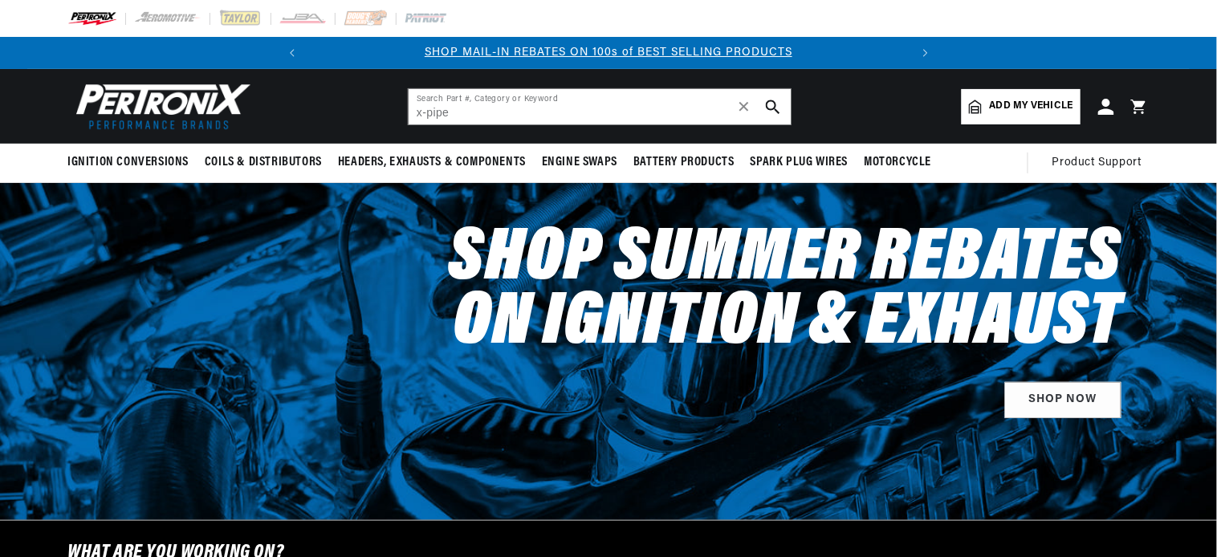
type input "x-pipe"
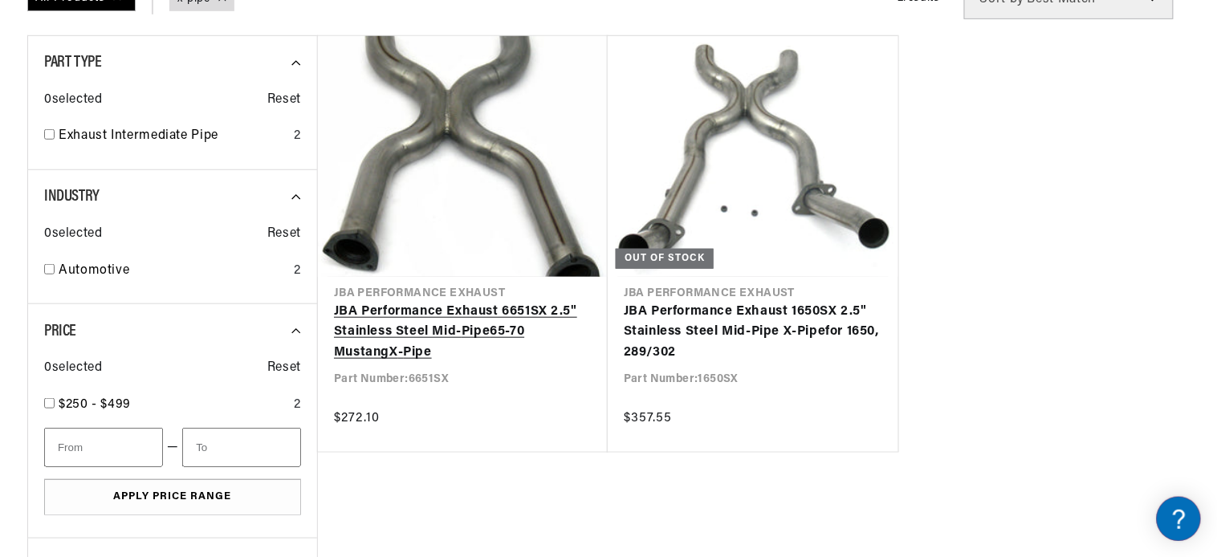
click at [462, 320] on link "JBA Performance Exhaust 6651SX 2.5" Stainless Steel Mid- Pipe 65-70 Mustang X -…" at bounding box center [463, 333] width 258 height 62
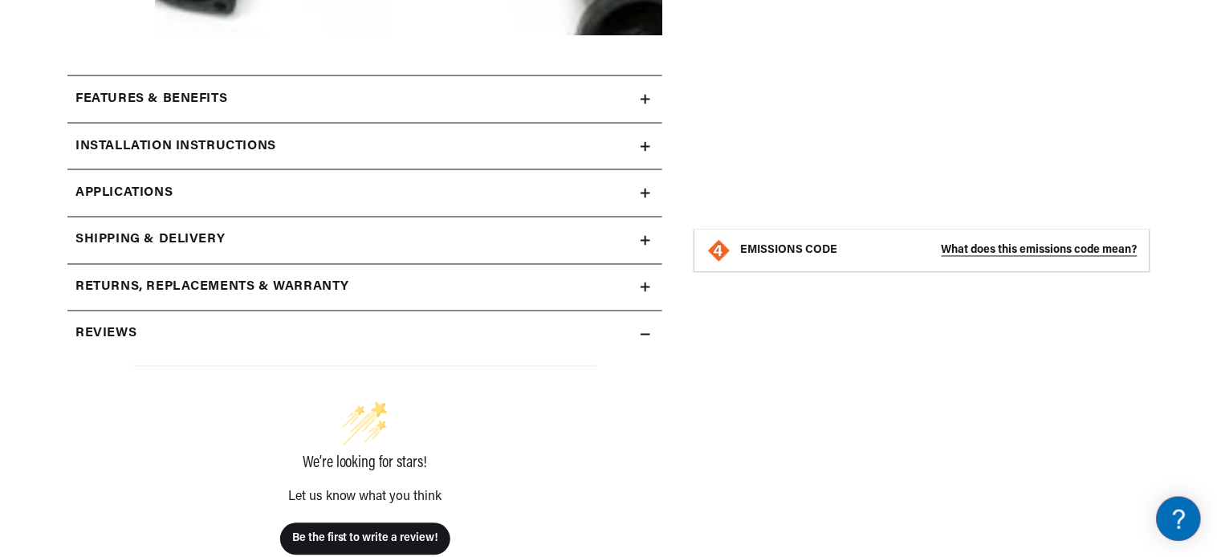
click at [645, 97] on icon at bounding box center [646, 100] width 10 height 10
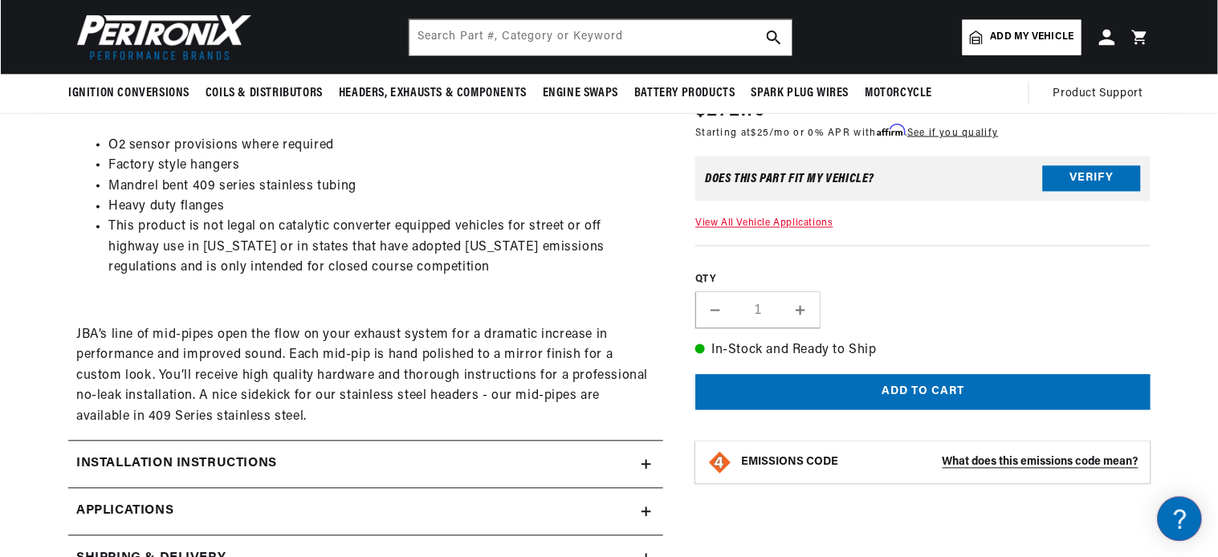
scroll to position [356, 0]
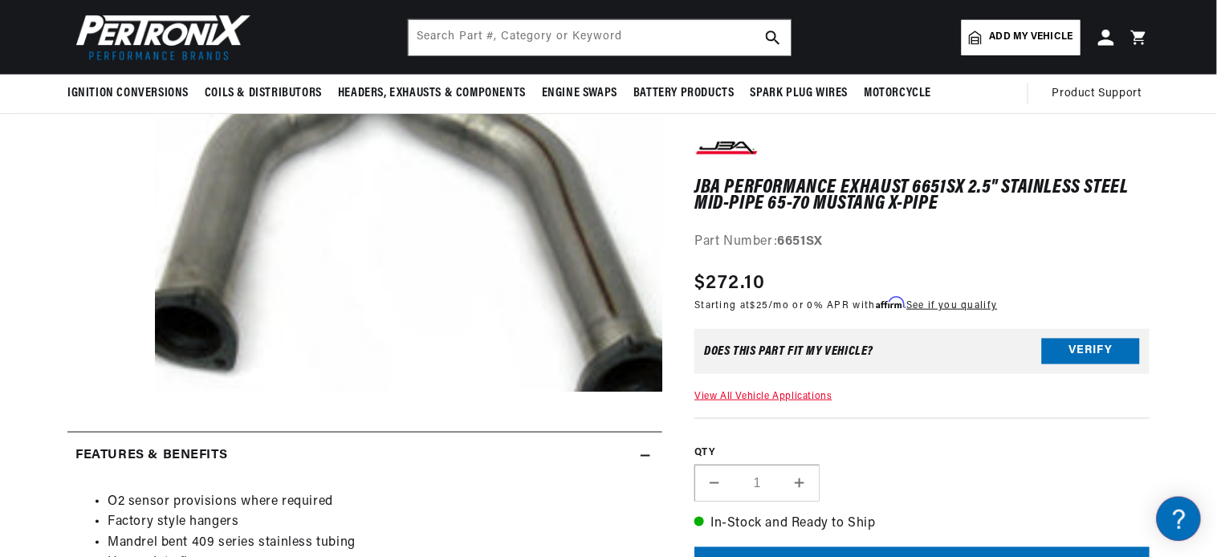
click at [105, 442] on button "Open media 1 in modal" at bounding box center [105, 442] width 0 height 0
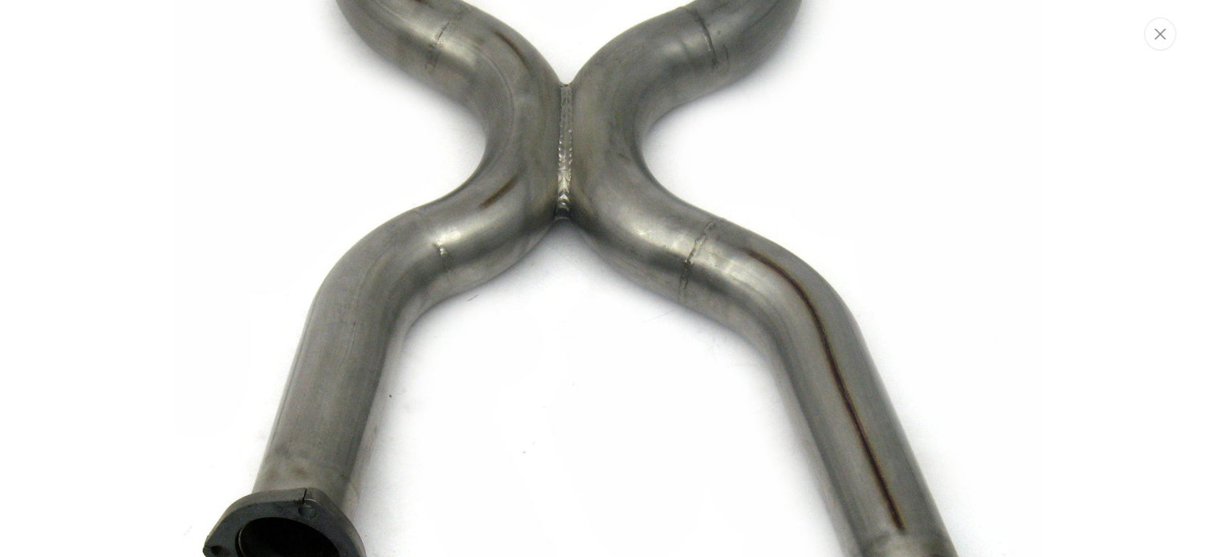
scroll to position [0, 0]
click at [590, 268] on img "Media gallery" at bounding box center [609, 278] width 867 height 867
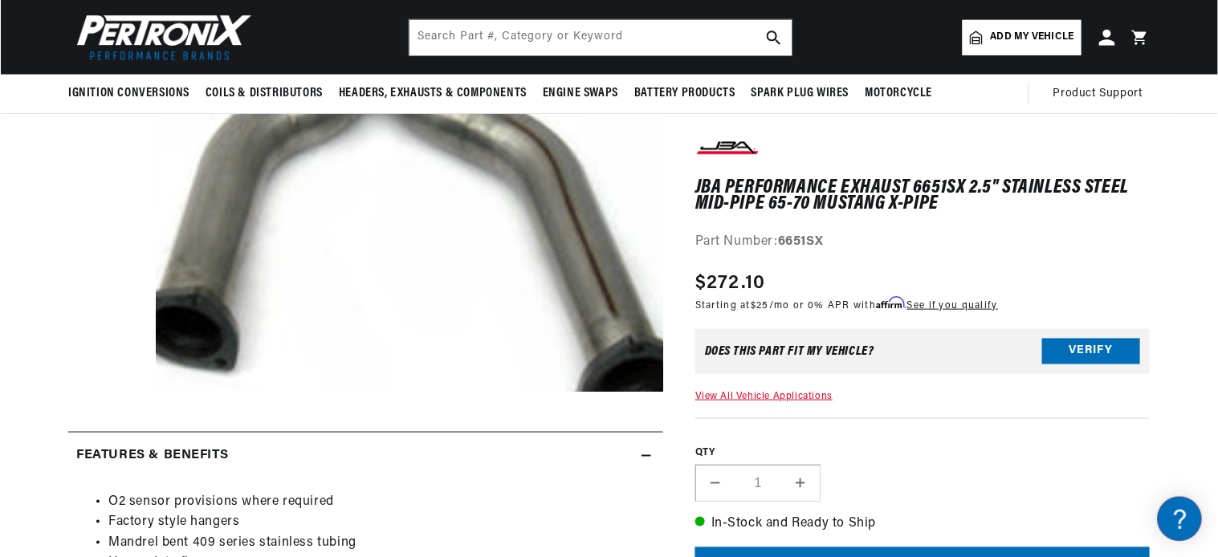
scroll to position [51, 0]
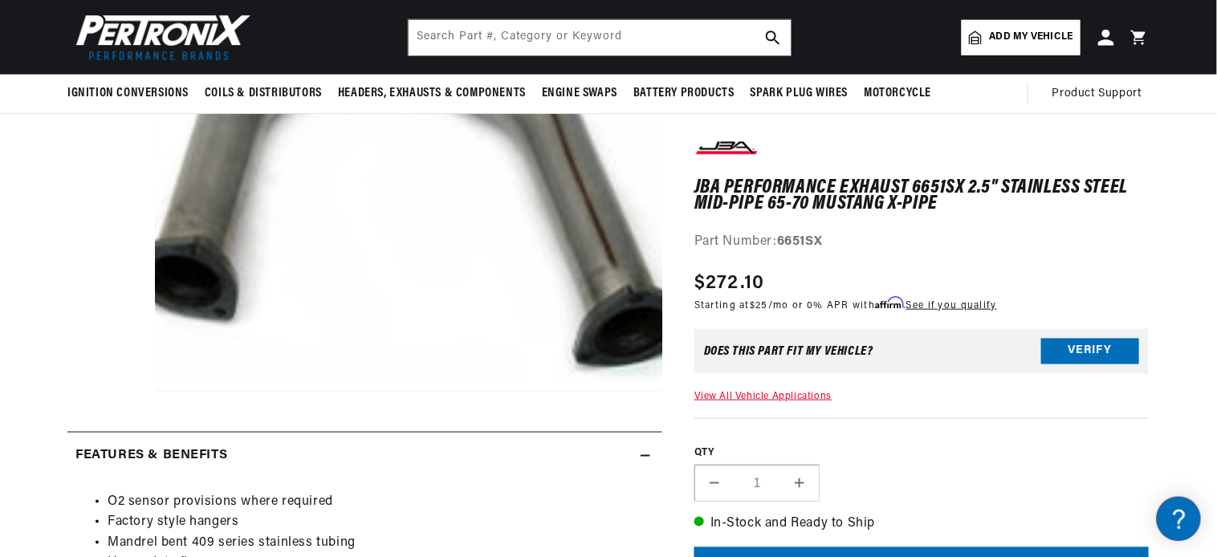
click at [105, 392] on button "Open media 1 in modal" at bounding box center [105, 392] width 0 height 0
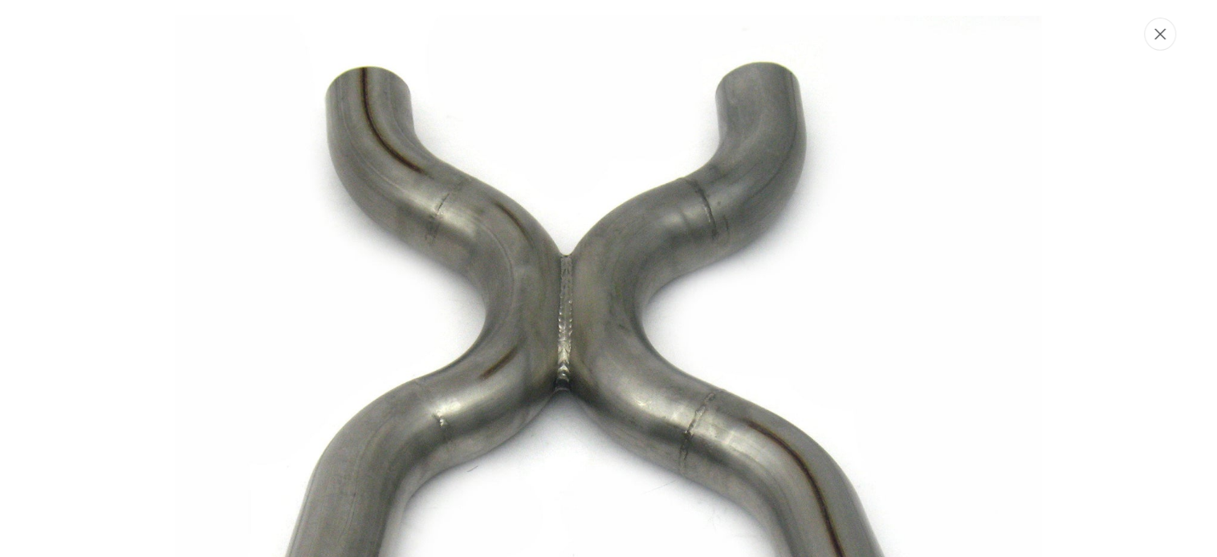
scroll to position [0, 599]
click at [1160, 36] on icon "Close" at bounding box center [1161, 34] width 11 height 11
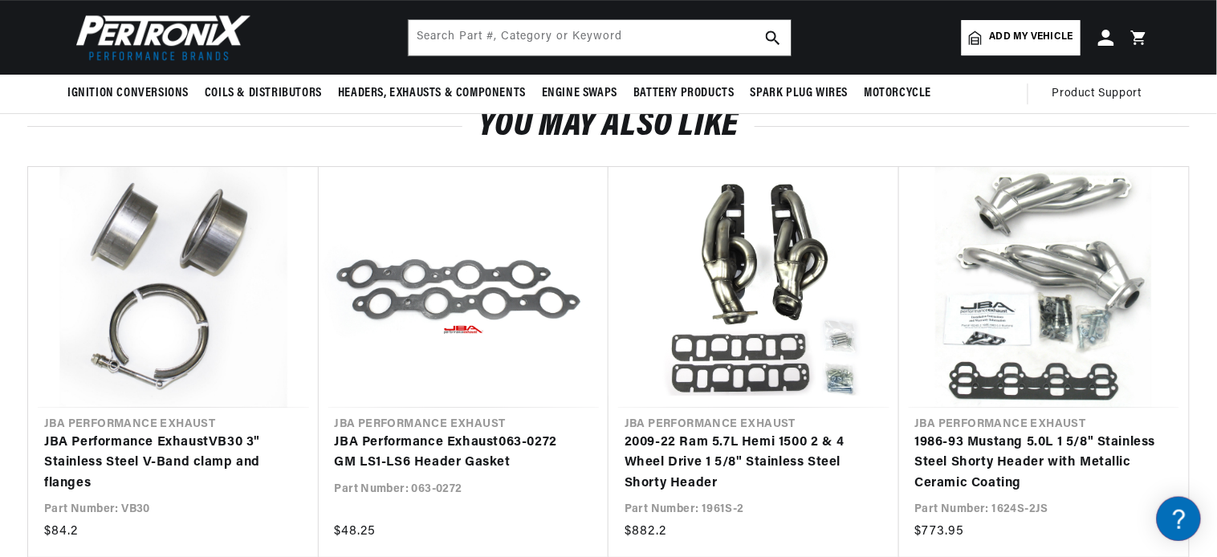
scroll to position [0, 0]
click at [662, 33] on input "text" at bounding box center [600, 37] width 382 height 35
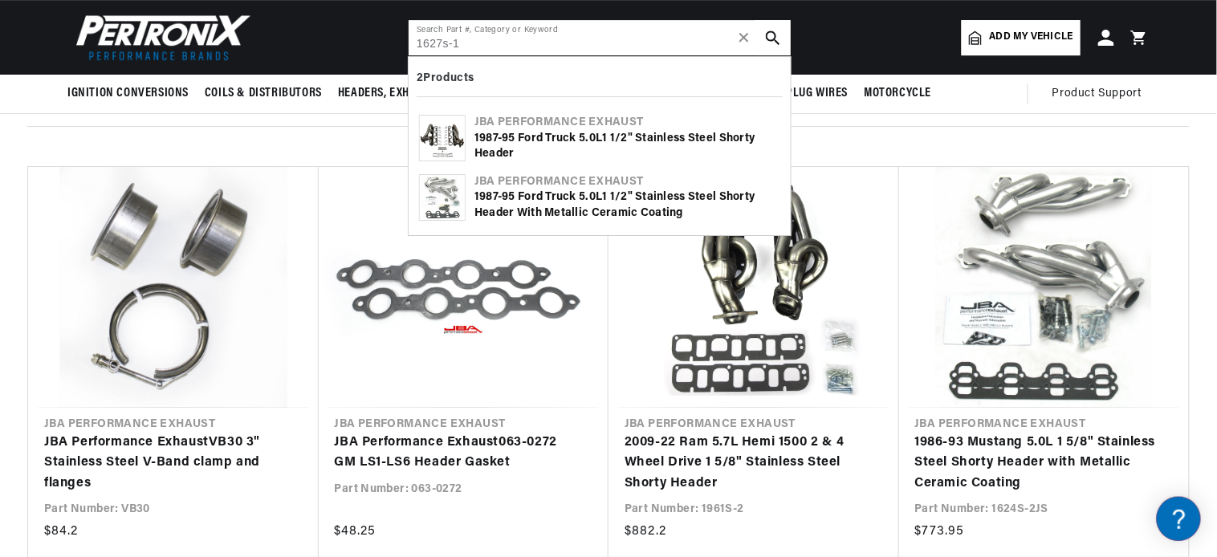
scroll to position [0, 599]
type input "1627s-1"
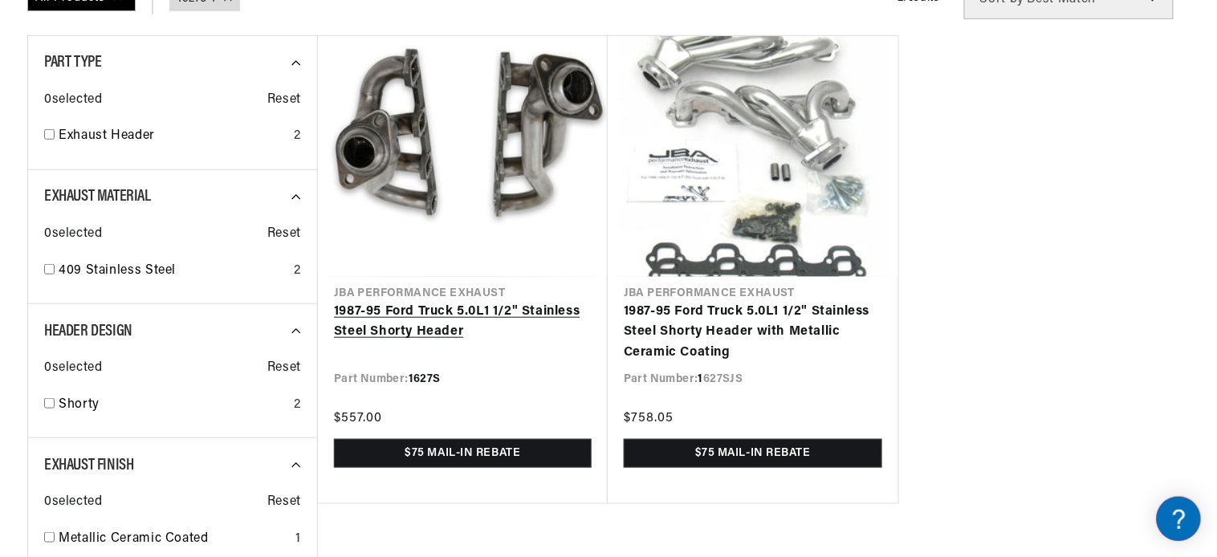
click at [422, 316] on link "1 987-95 Ford Truck 5.0L 1 1 /2" Stainless Steel Shorty Header" at bounding box center [463, 322] width 258 height 41
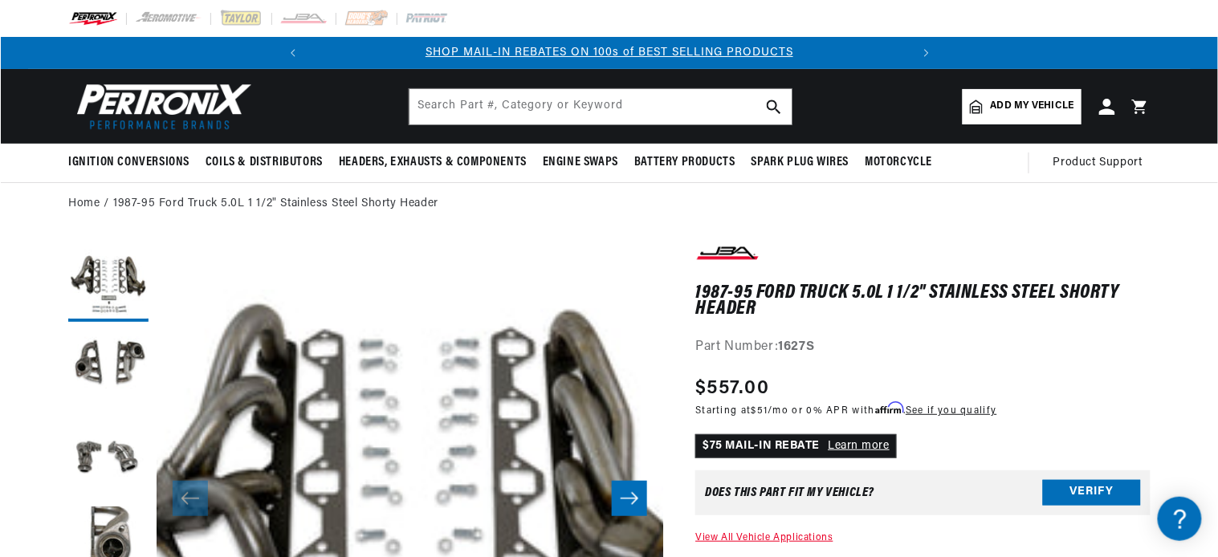
scroll to position [178, 0]
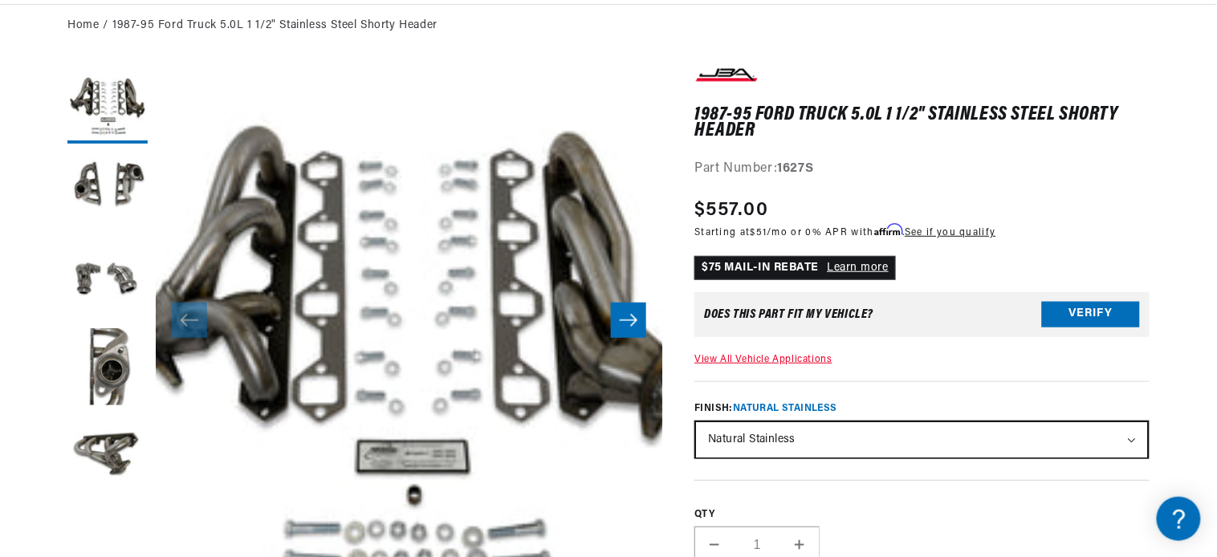
click at [626, 320] on icon "Slide right" at bounding box center [629, 321] width 18 height 12
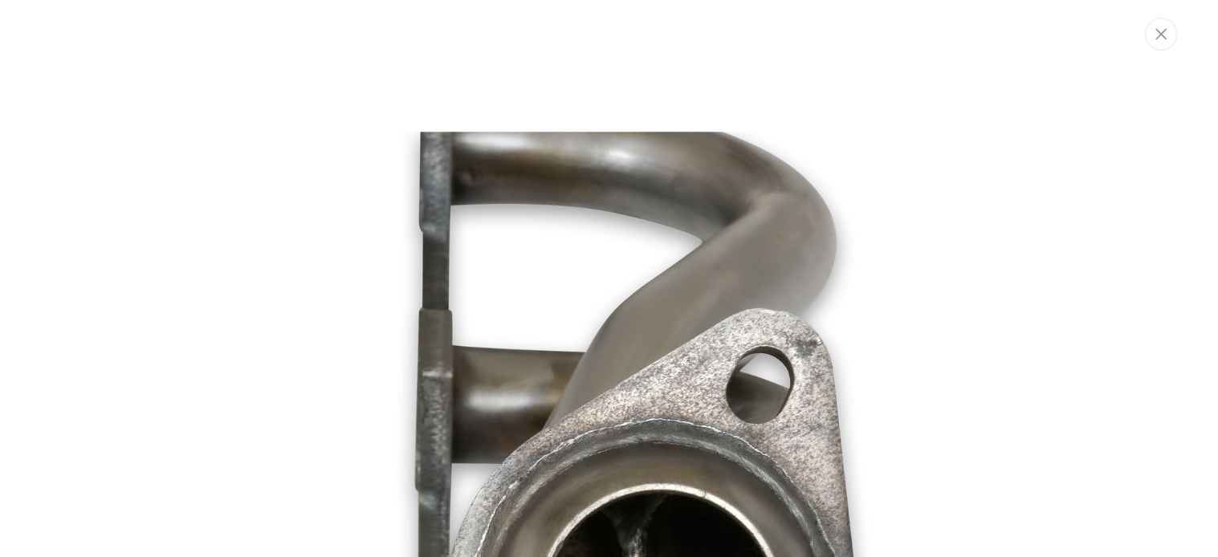
scroll to position [0, 0]
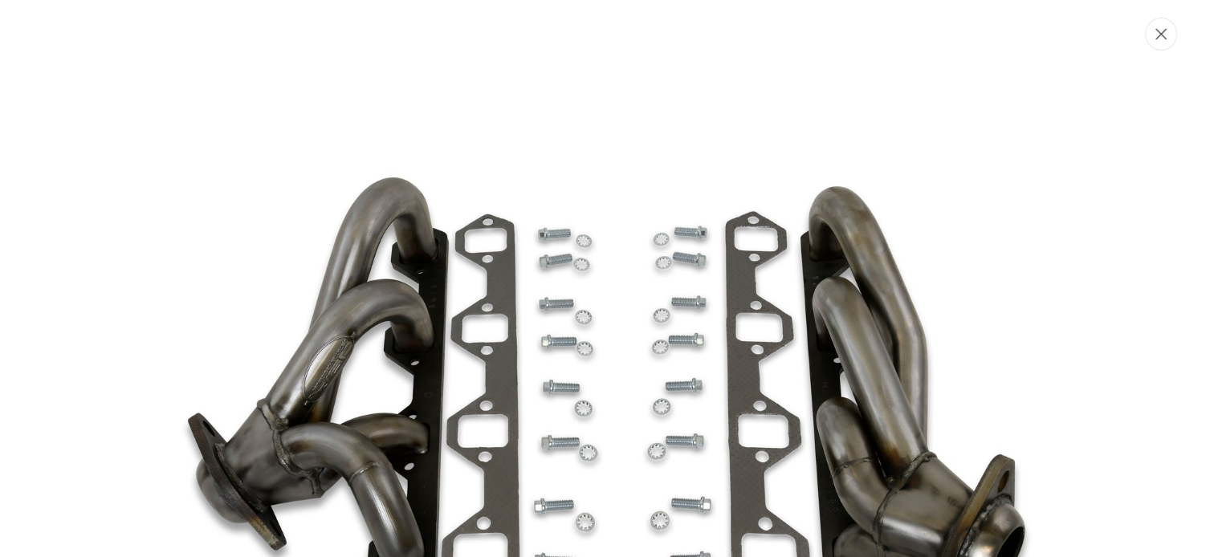
click at [1160, 35] on icon "Close" at bounding box center [1161, 34] width 11 height 12
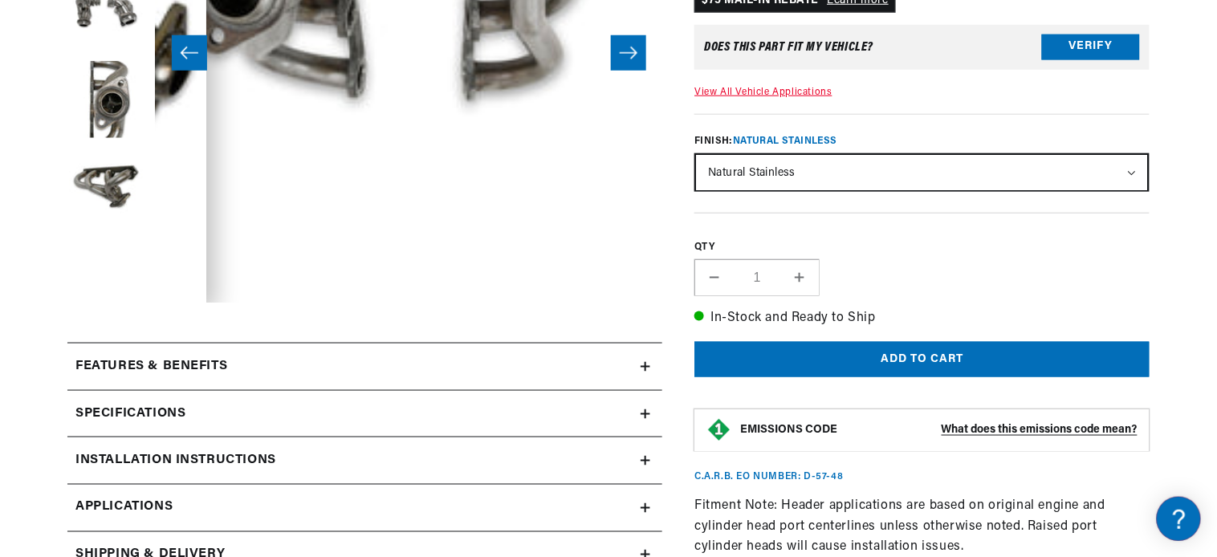
click at [646, 372] on icon at bounding box center [646, 367] width 10 height 10
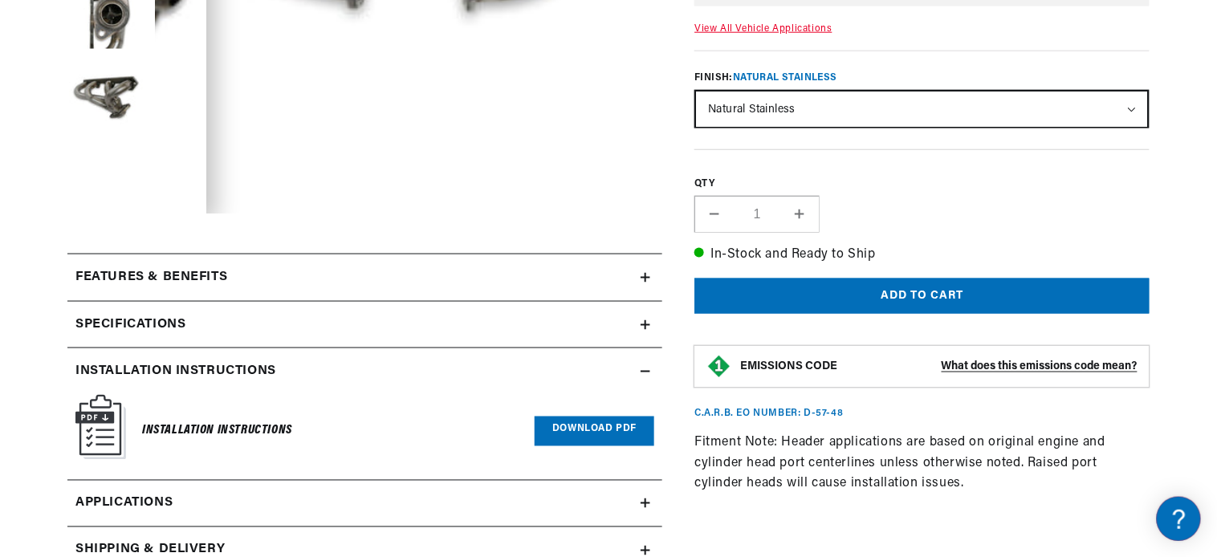
click at [89, 417] on img at bounding box center [100, 427] width 51 height 65
click at [627, 422] on link "Download PDF" at bounding box center [595, 432] width 120 height 30
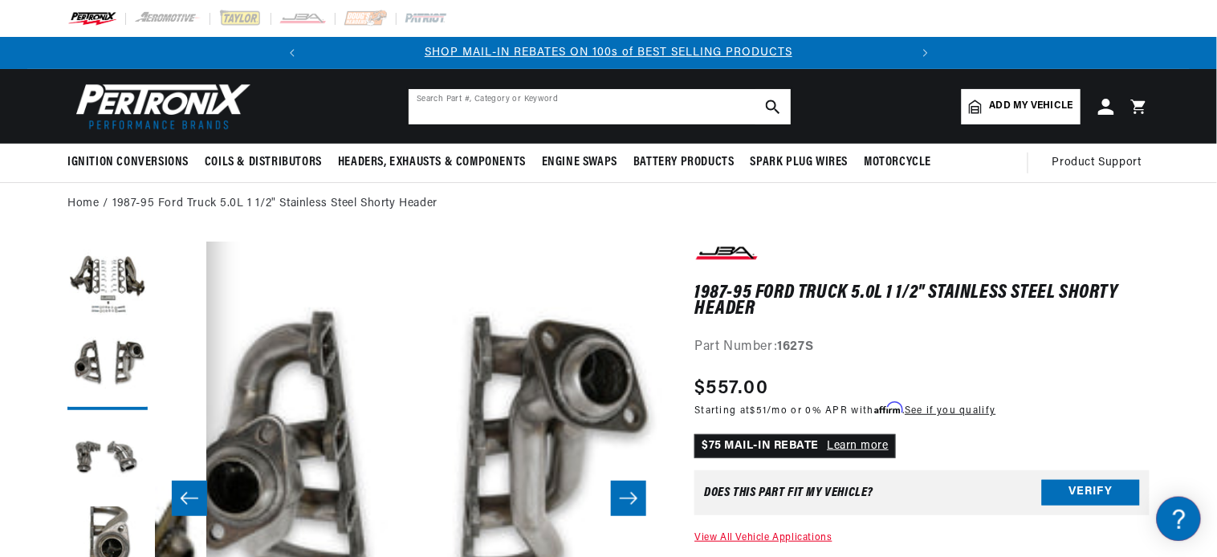
click at [436, 108] on input "text" at bounding box center [600, 106] width 382 height 35
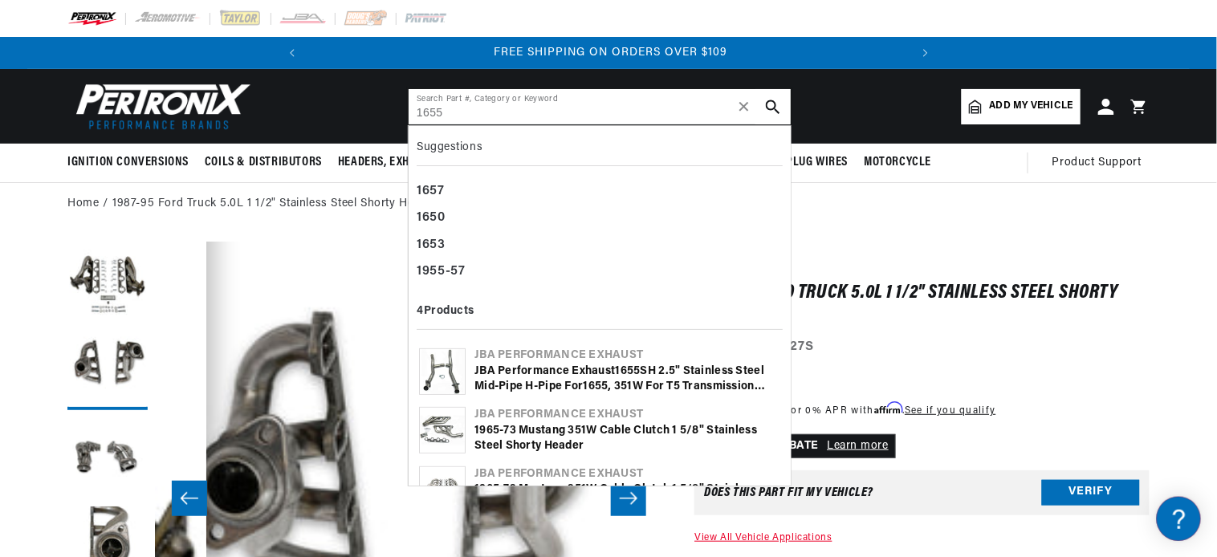
type input "1655"
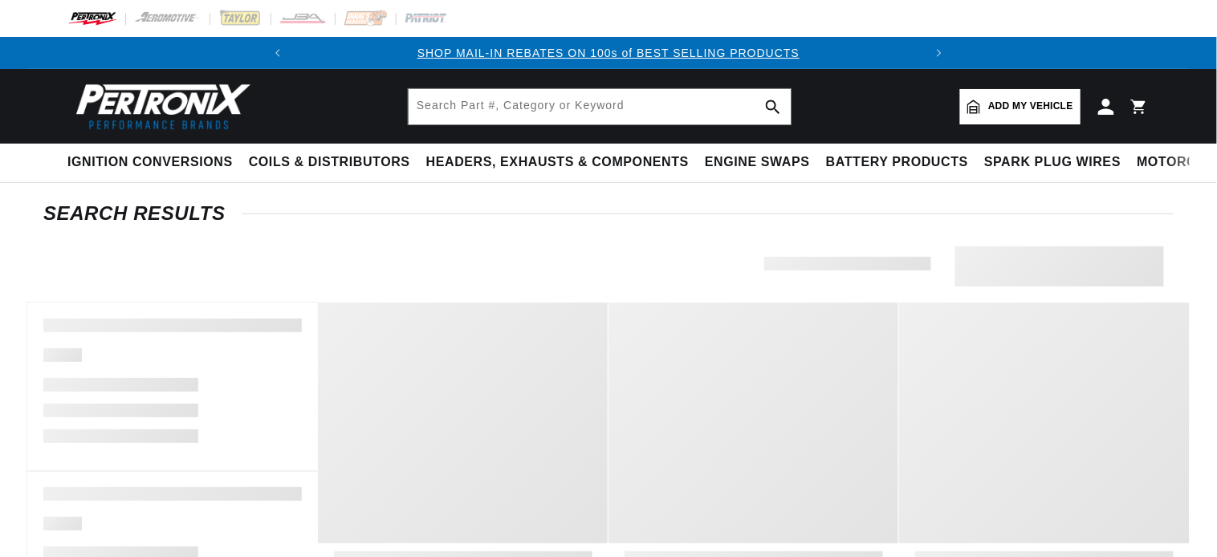
type input "1655"
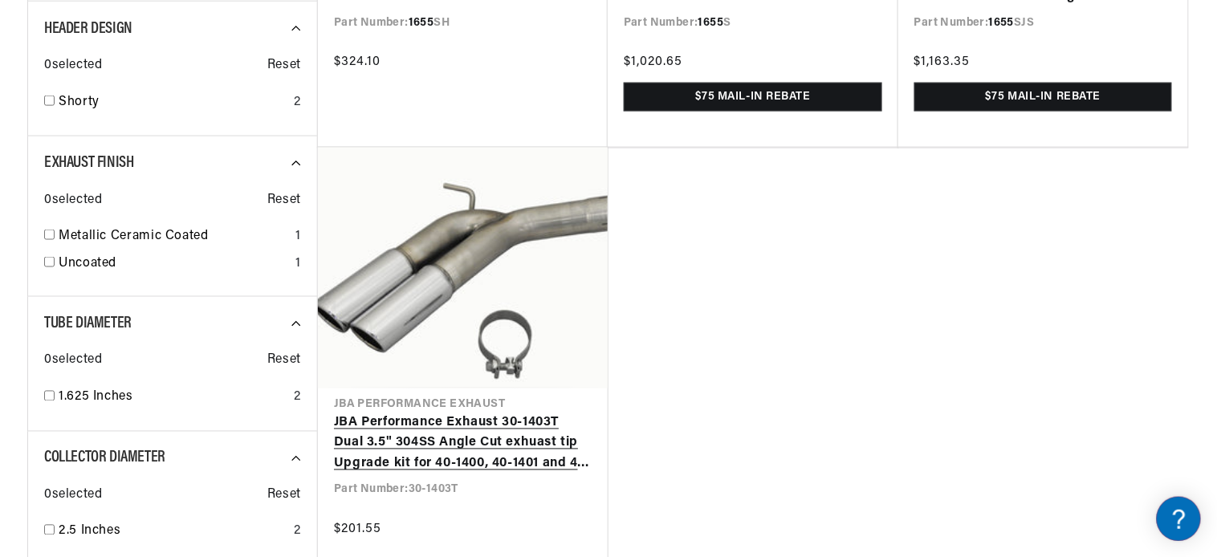
scroll to position [0, 599]
click at [442, 434] on link "JBA Performance Exhaust 30-1403T Dual 3.5" 304SS Angle Cut exhuast tip Upgrade …" at bounding box center [463, 444] width 258 height 62
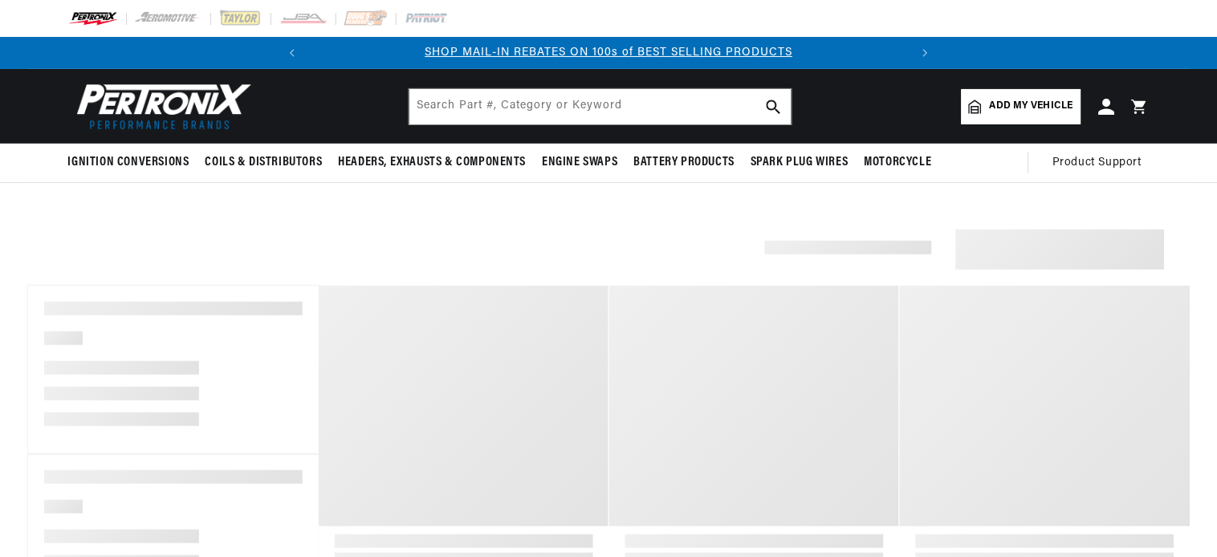
scroll to position [609, 0]
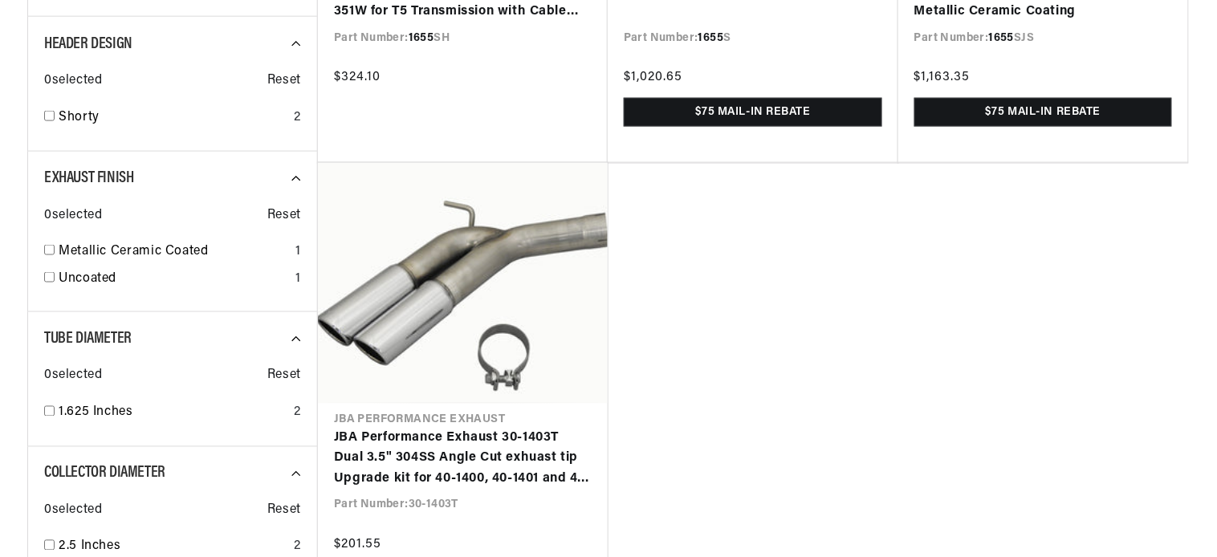
type input "1655"
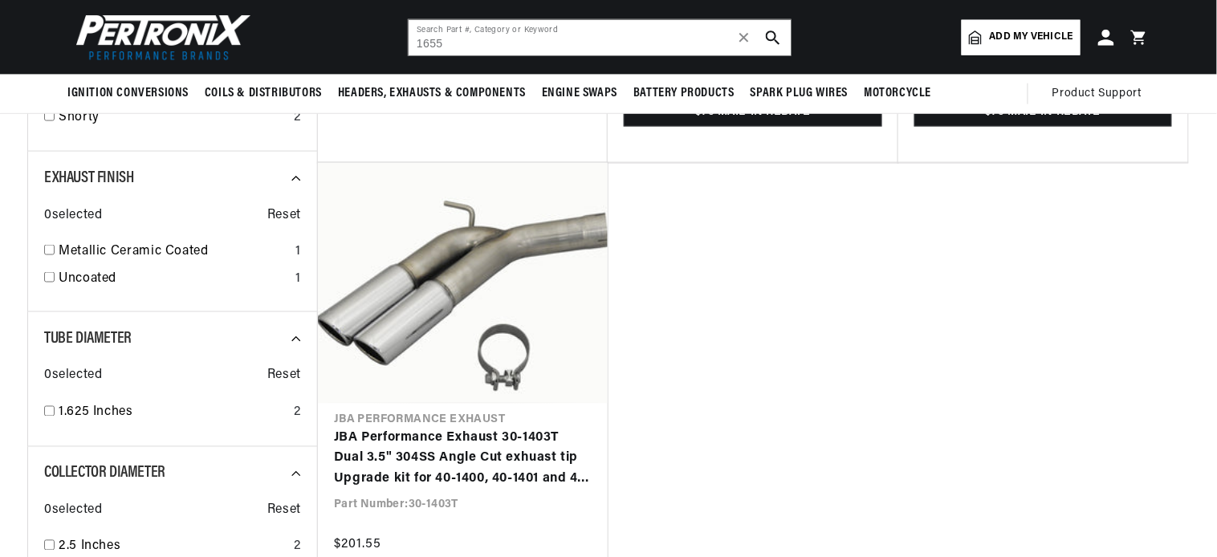
scroll to position [163, 0]
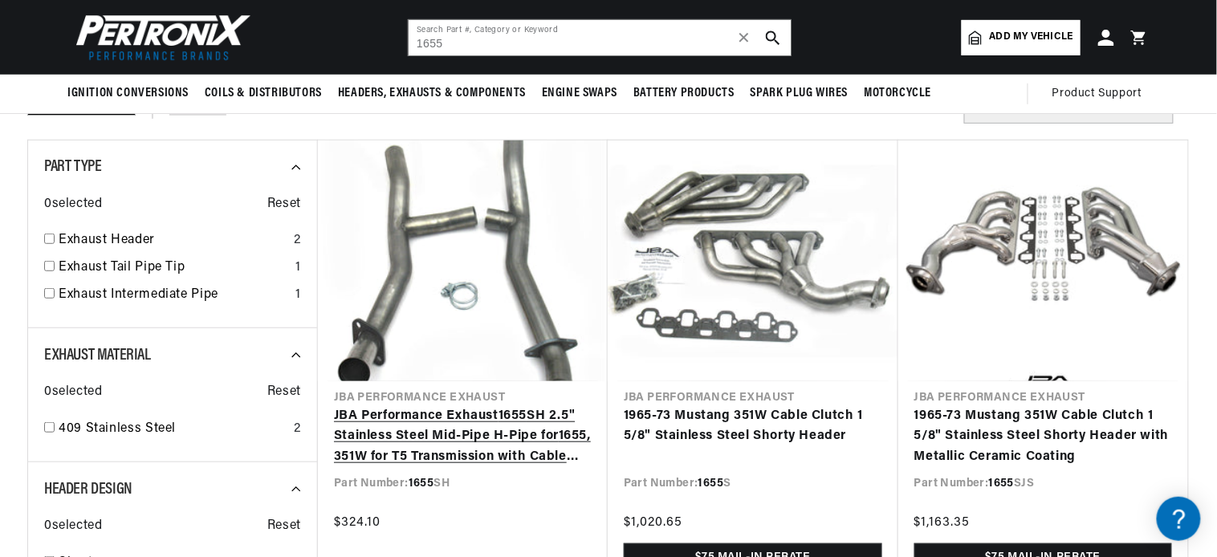
click at [450, 406] on link "JBA Performance Exhaust 1655 SH 2.5" Stainless Steel Mid-Pipe H-Pipe for 1655 ,…" at bounding box center [463, 437] width 258 height 62
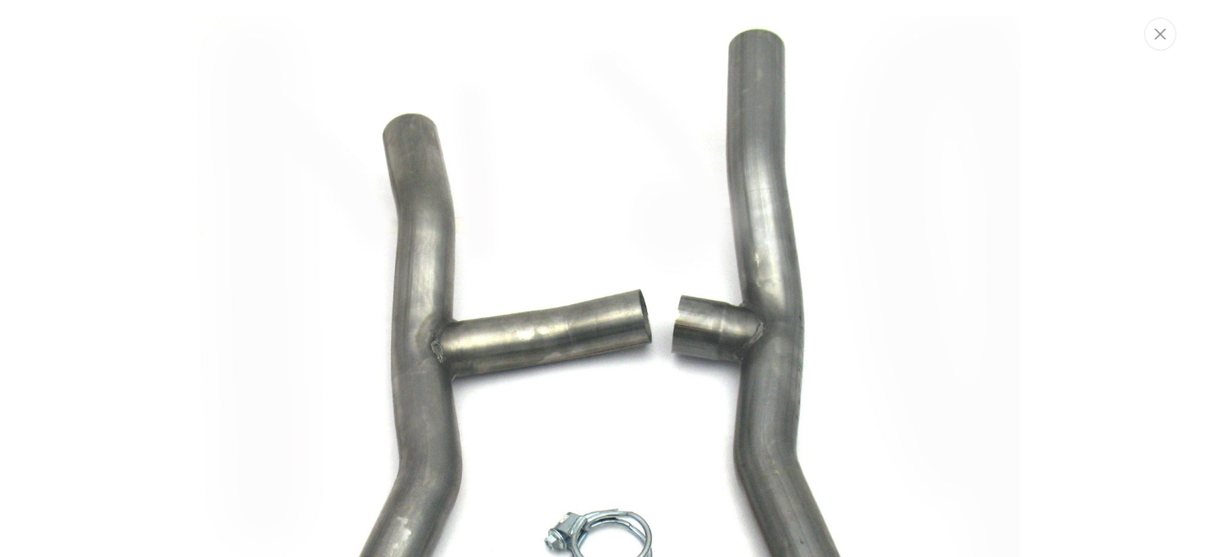
scroll to position [0, 599]
click at [1164, 35] on icon "Close" at bounding box center [1161, 34] width 11 height 11
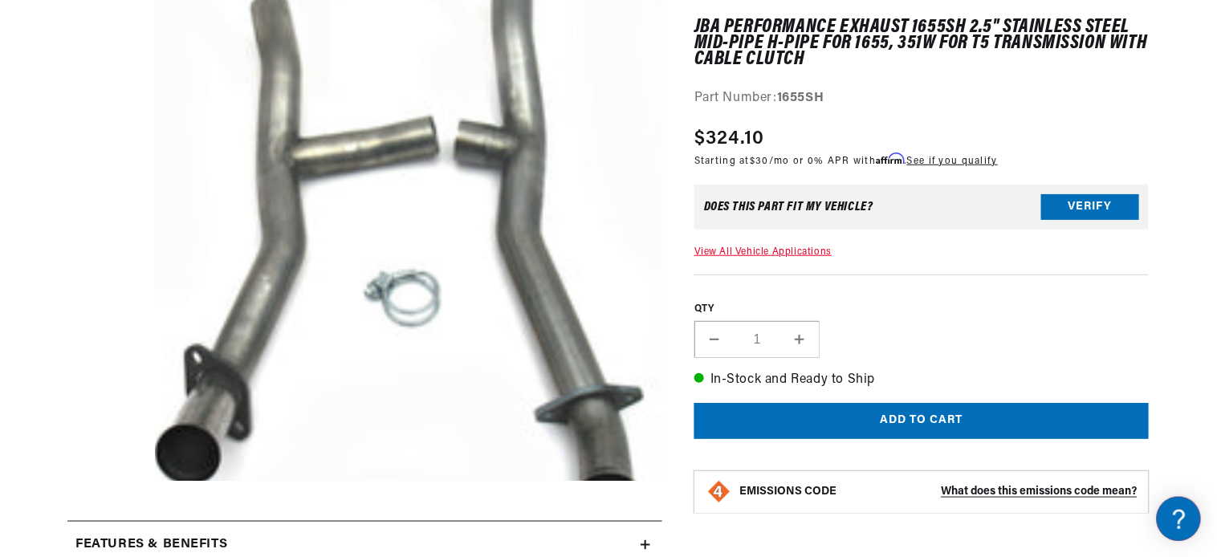
scroll to position [51, 0]
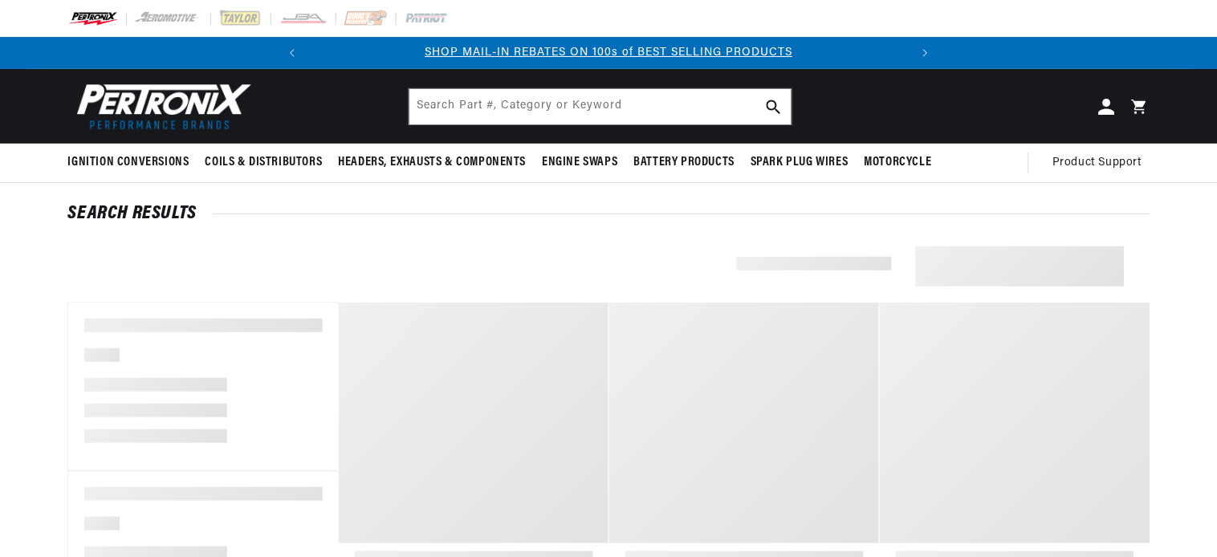
scroll to position [163, 0]
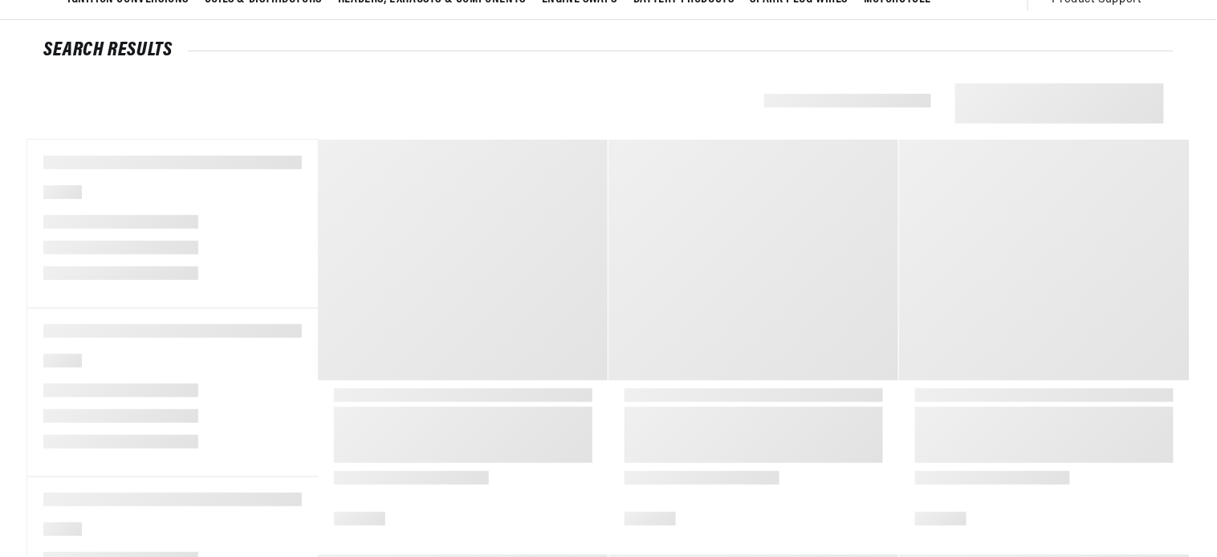
type input "1655"
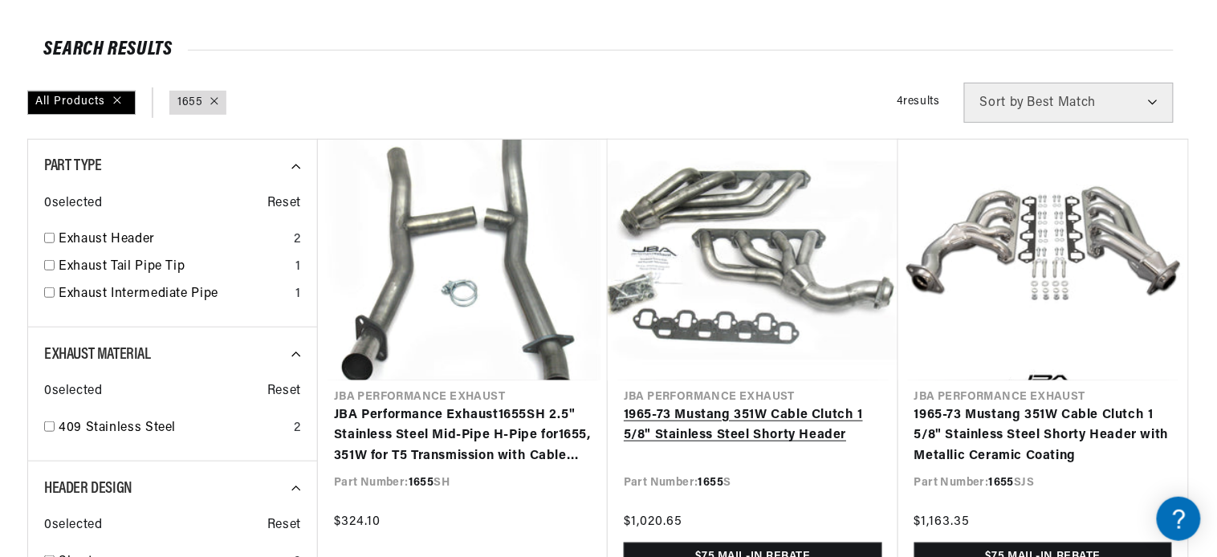
scroll to position [253, 0]
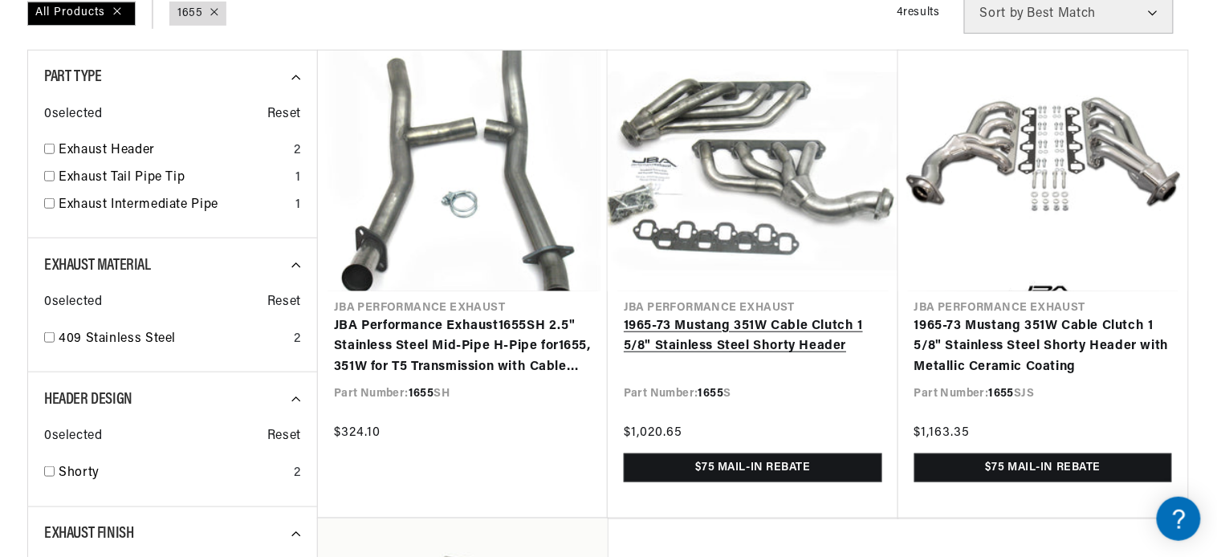
click at [788, 316] on link "1965-73 Mustang 351W Cable Clutch 1 5/8" Stainless Steel Shorty Header" at bounding box center [753, 336] width 259 height 41
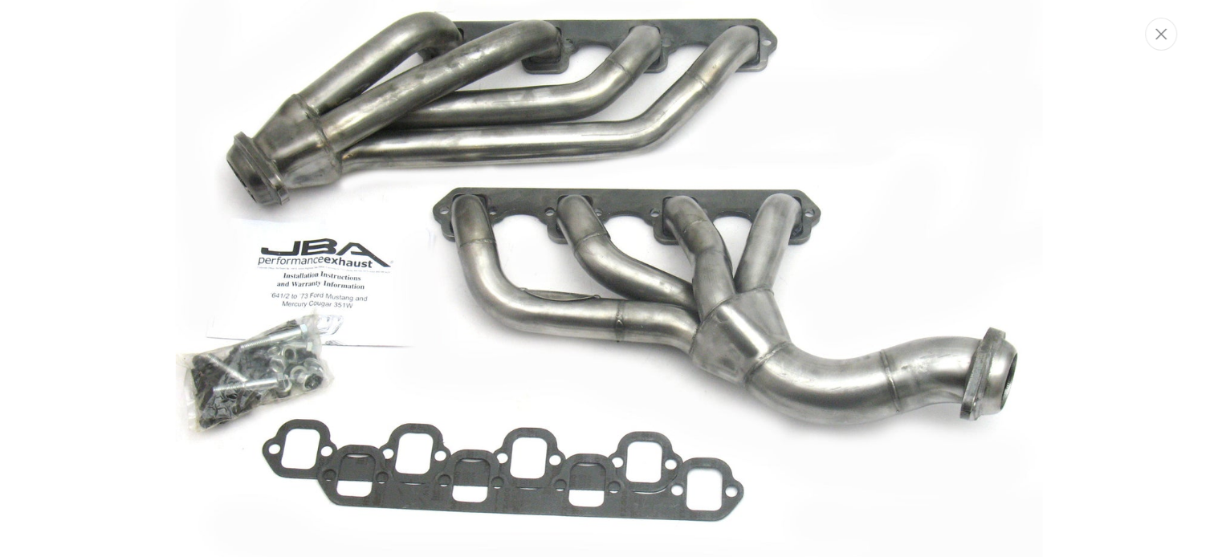
scroll to position [0, 599]
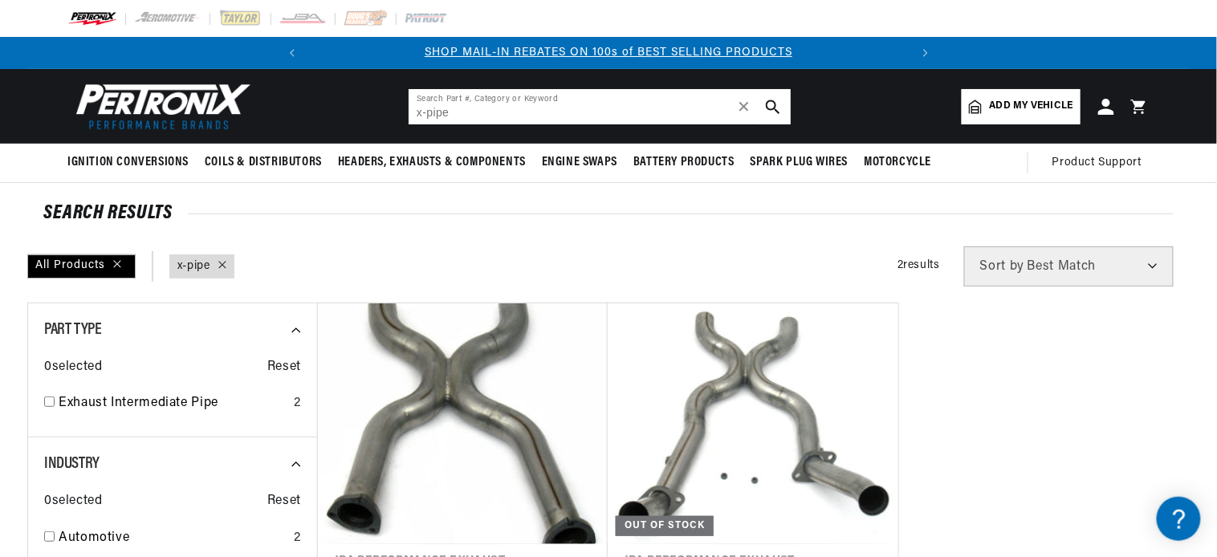
drag, startPoint x: 380, startPoint y: 93, endPoint x: 387, endPoint y: 100, distance: 9.7
click at [376, 96] on header "BETTER SEARCH RESULTS Add your vehicle's year, make, and model to find parts be…" at bounding box center [608, 106] width 1163 height 75
type input "1655"
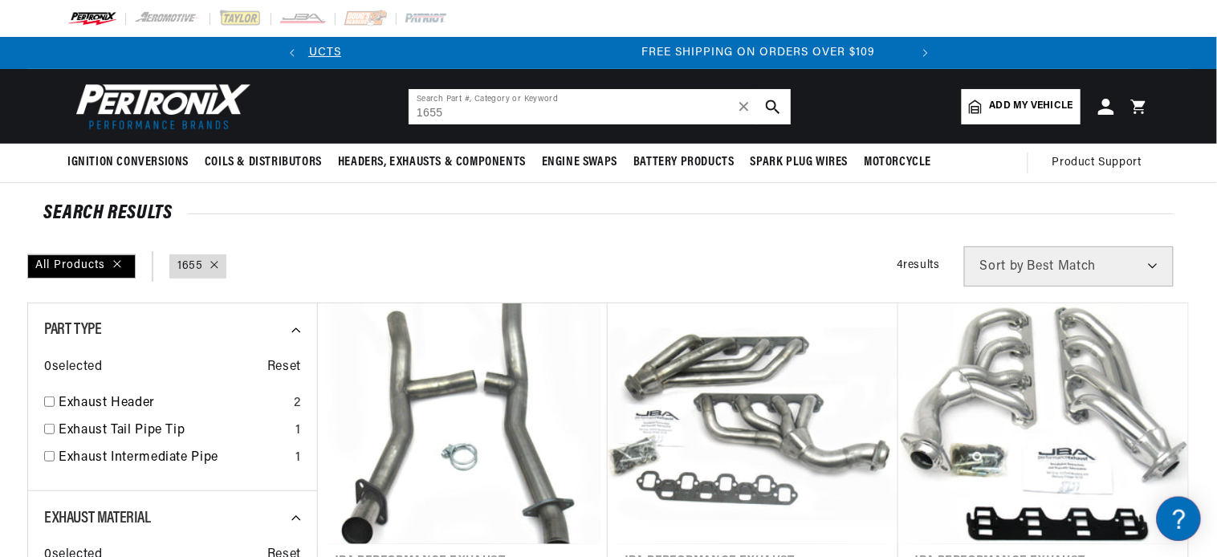
scroll to position [0, 599]
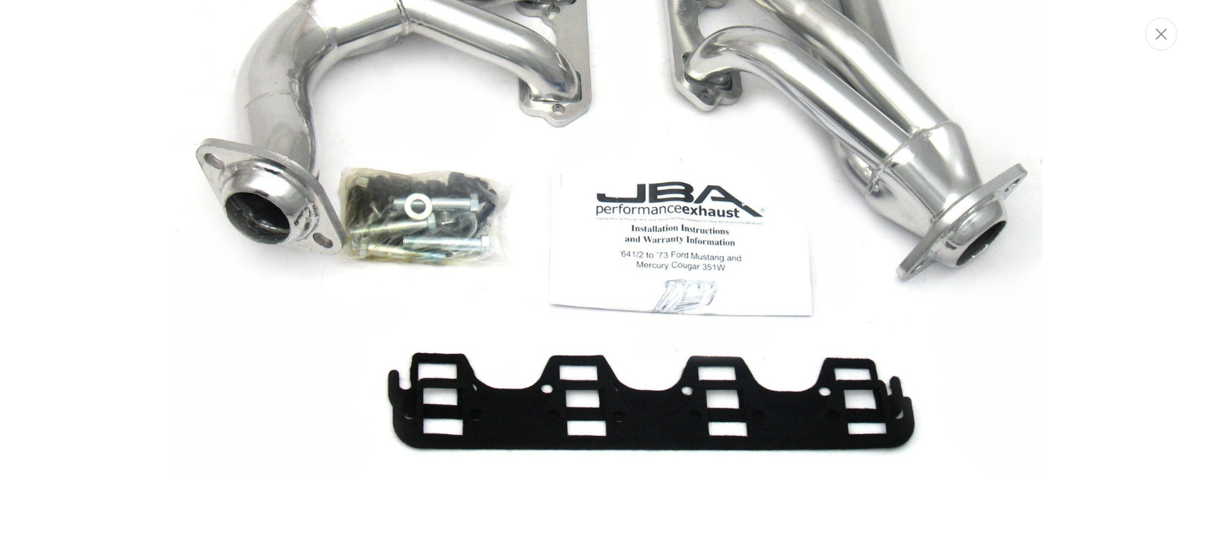
scroll to position [0, 599]
click at [547, 267] on img "Media gallery" at bounding box center [609, 112] width 867 height 867
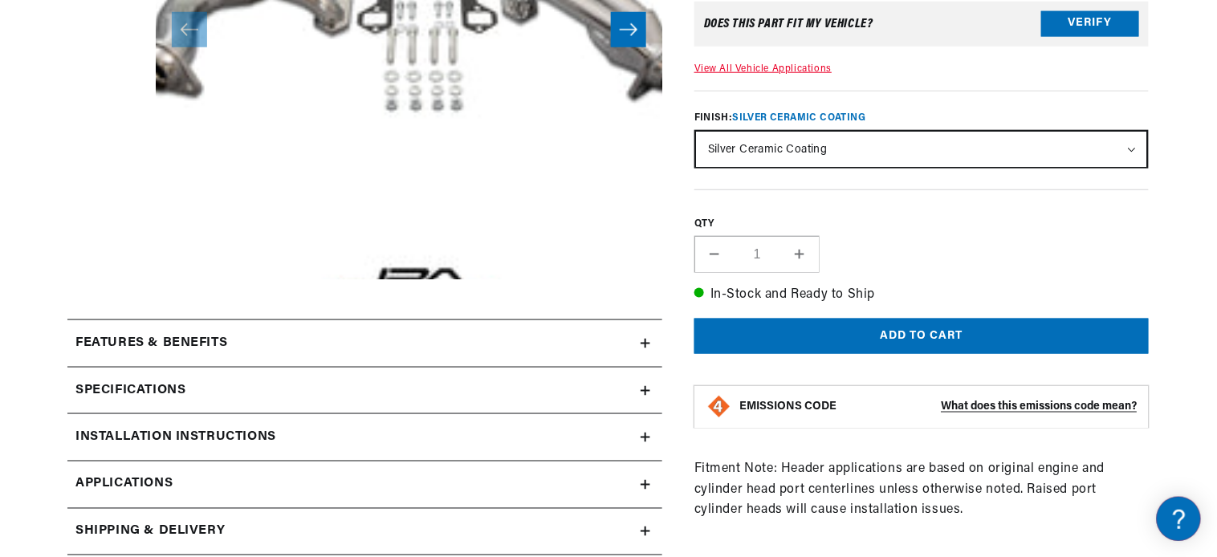
scroll to position [51, 0]
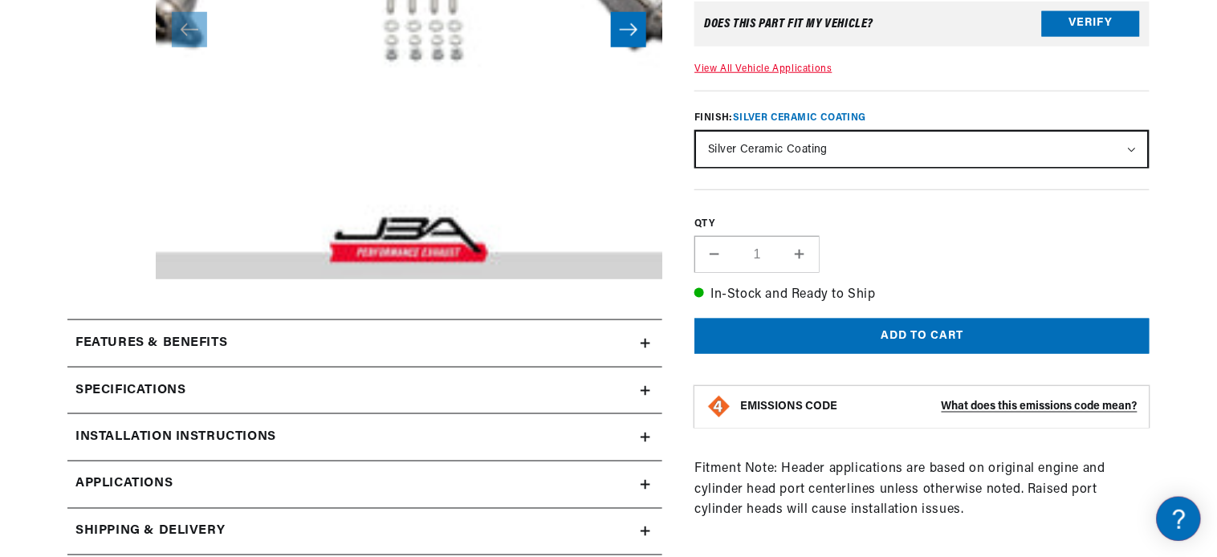
click at [644, 348] on icon at bounding box center [646, 344] width 10 height 10
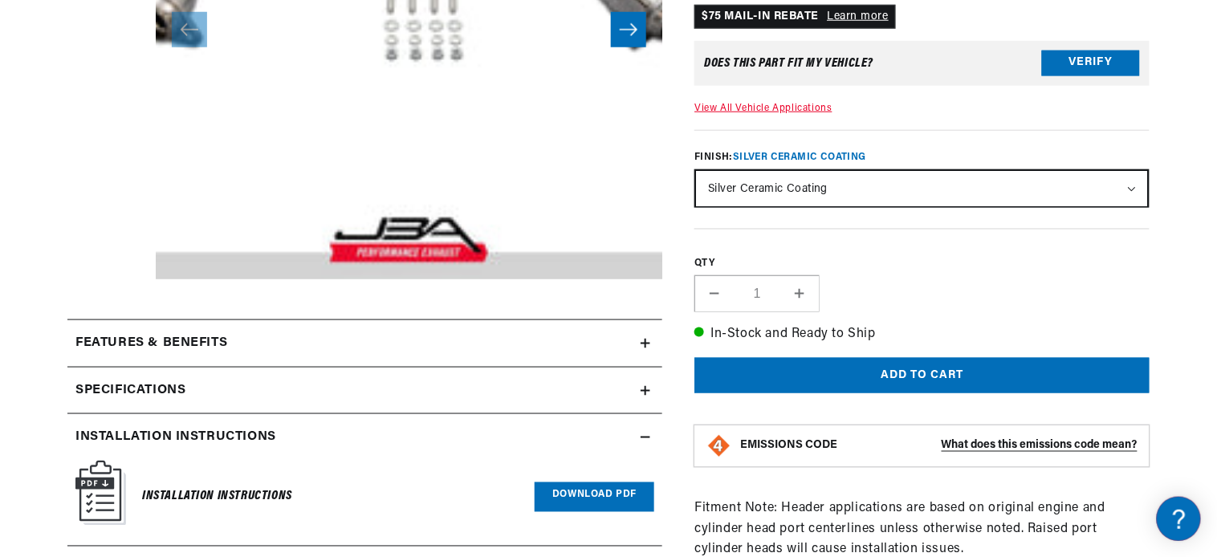
click at [584, 491] on link "Download PDF" at bounding box center [595, 498] width 120 height 30
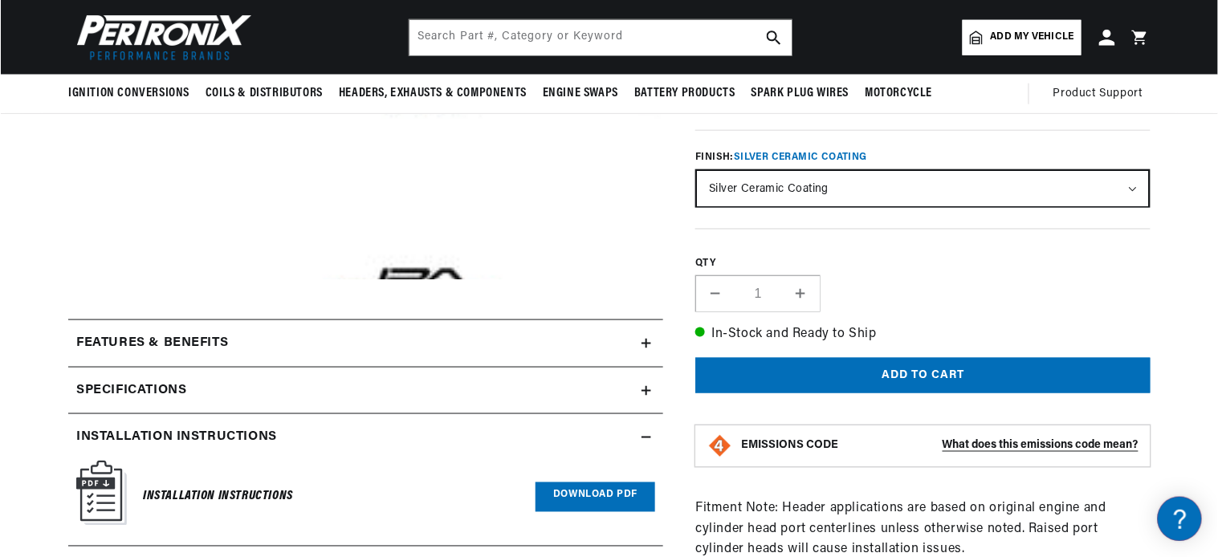
scroll to position [202, 0]
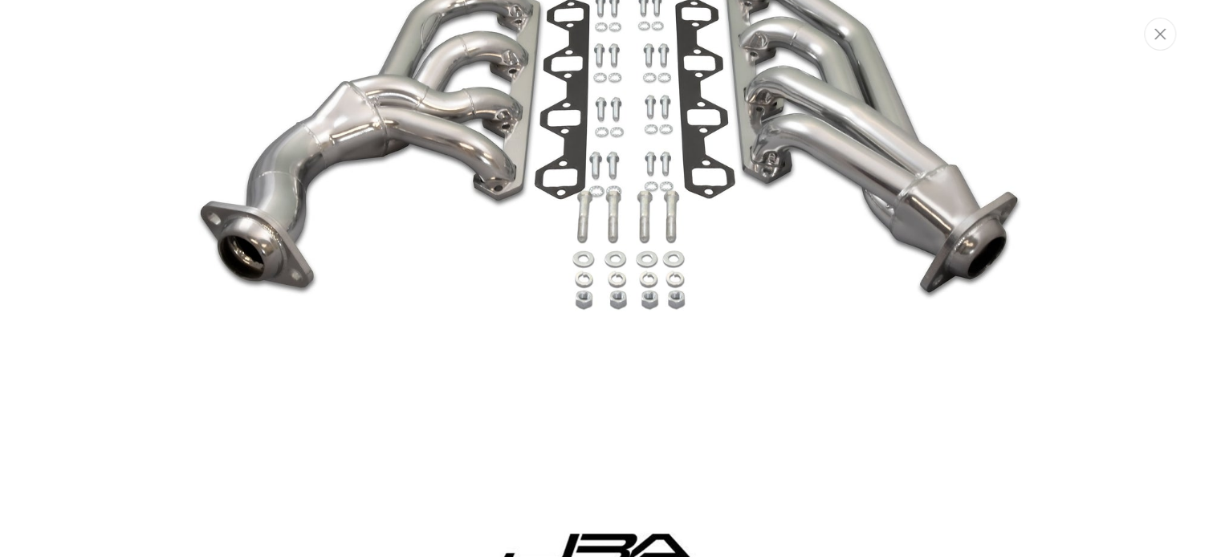
scroll to position [267, 0]
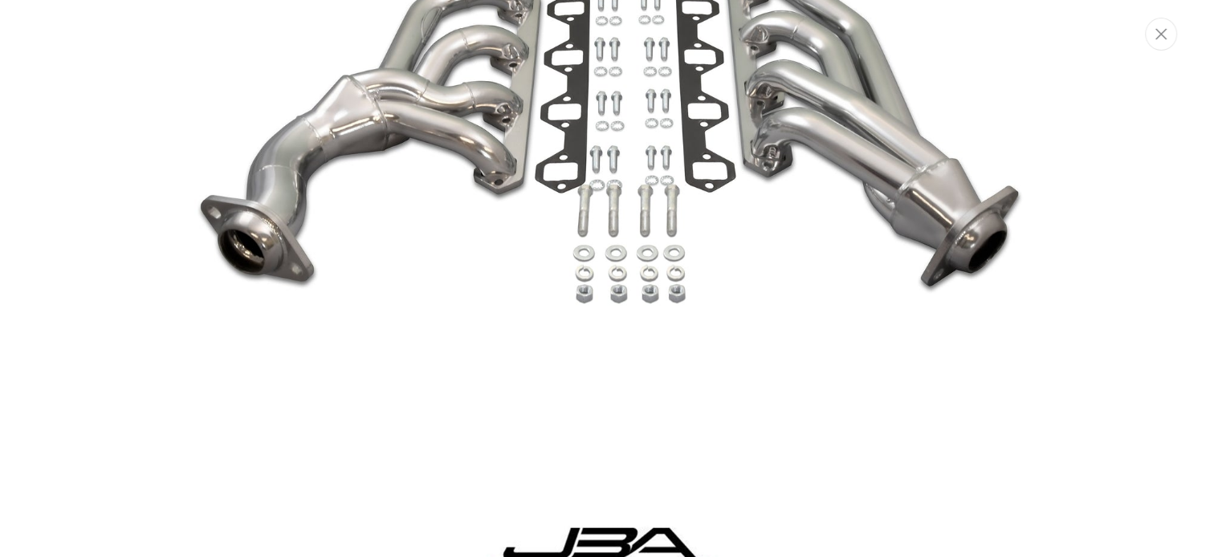
click at [633, 157] on img "Media gallery" at bounding box center [609, 182] width 867 height 867
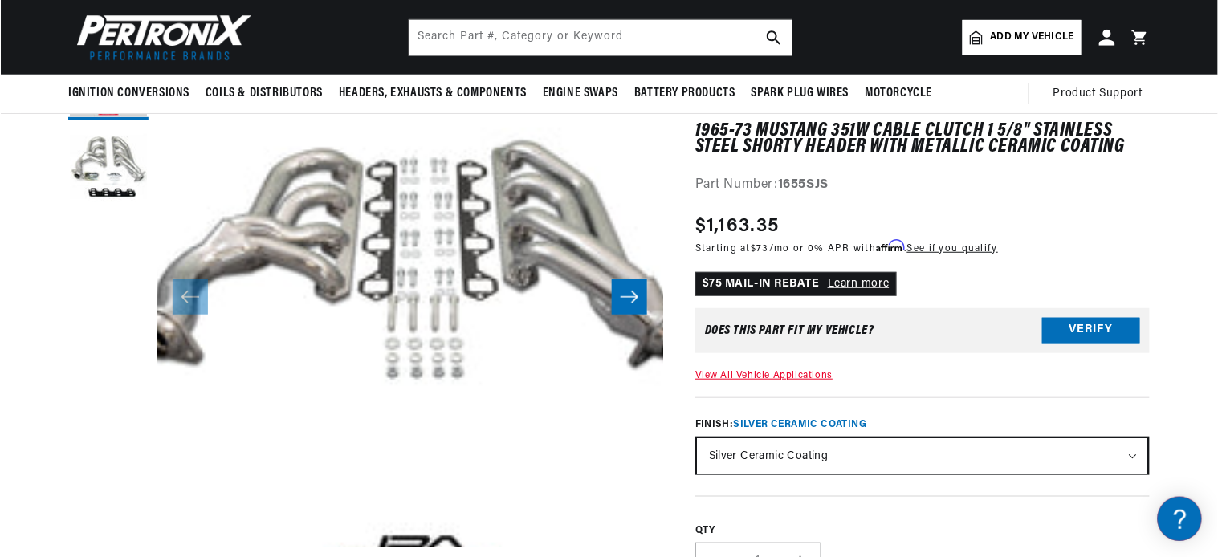
scroll to position [51, 0]
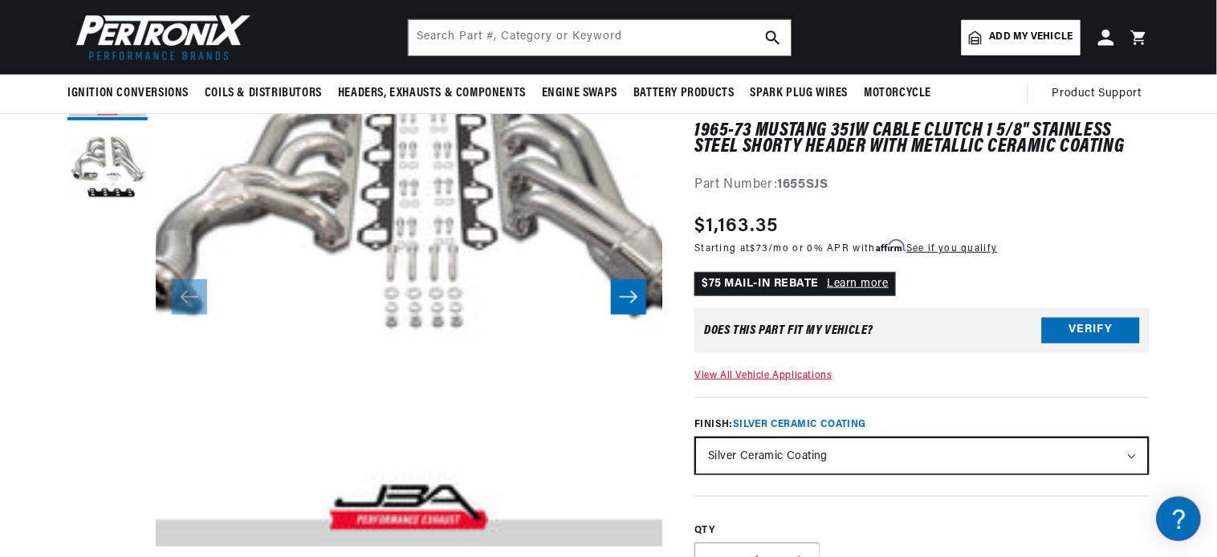
click at [105, 547] on button "Open media 1 in modal" at bounding box center [105, 547] width 0 height 0
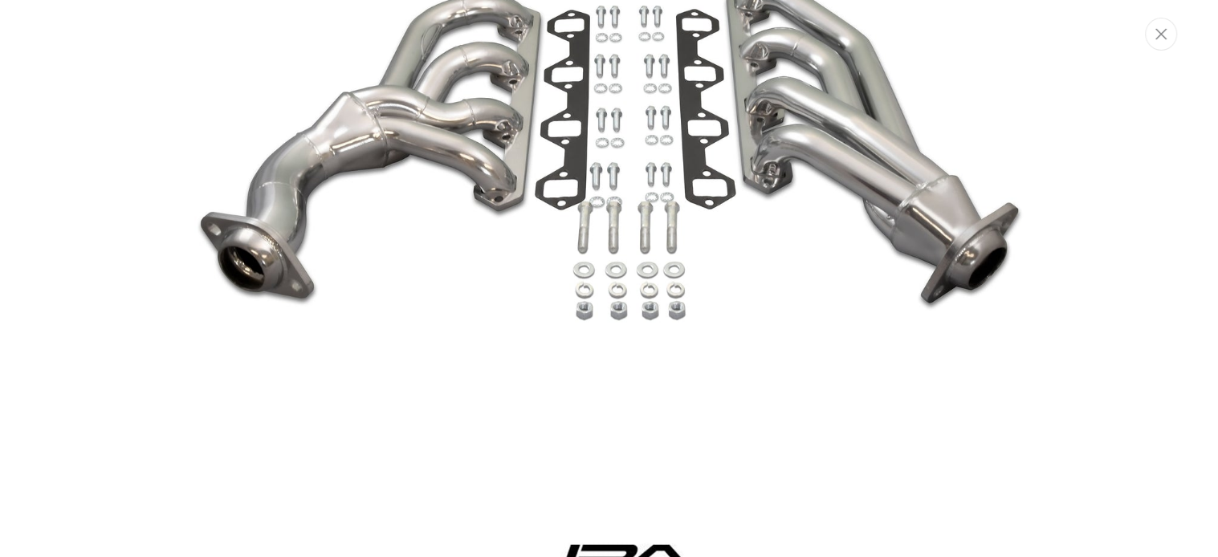
scroll to position [235, 0]
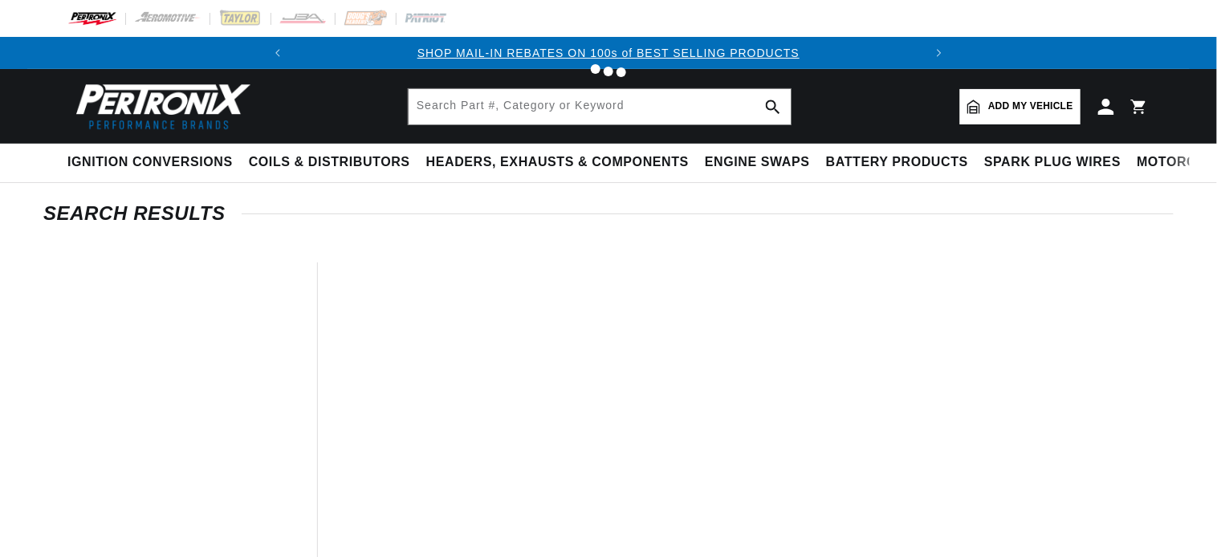
type input "1655"
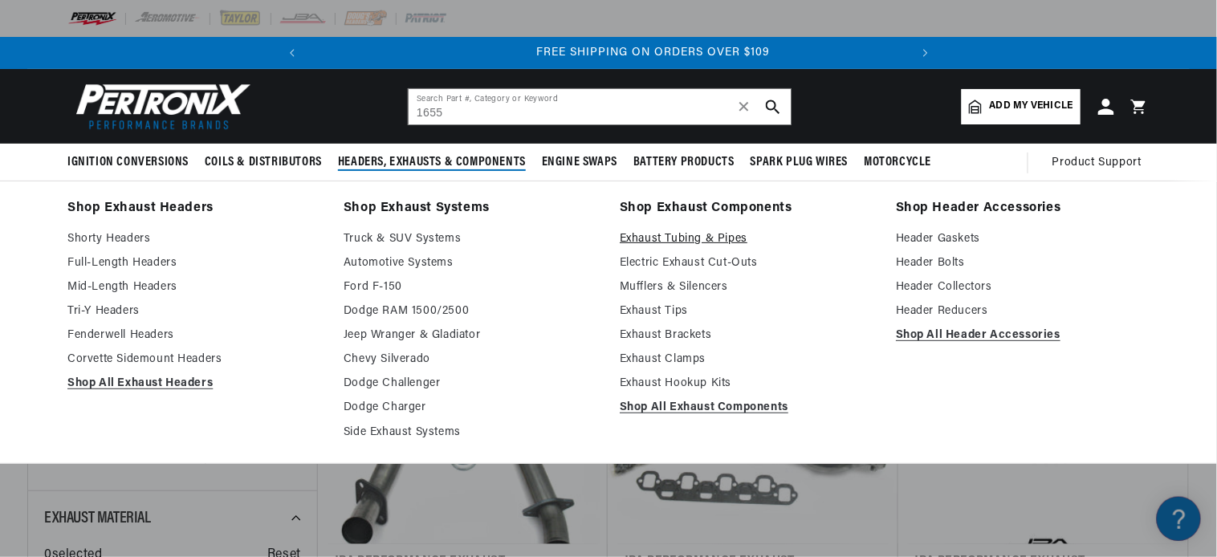
scroll to position [0, 599]
click at [686, 235] on link "Exhaust Tubing & Pipes" at bounding box center [747, 239] width 254 height 19
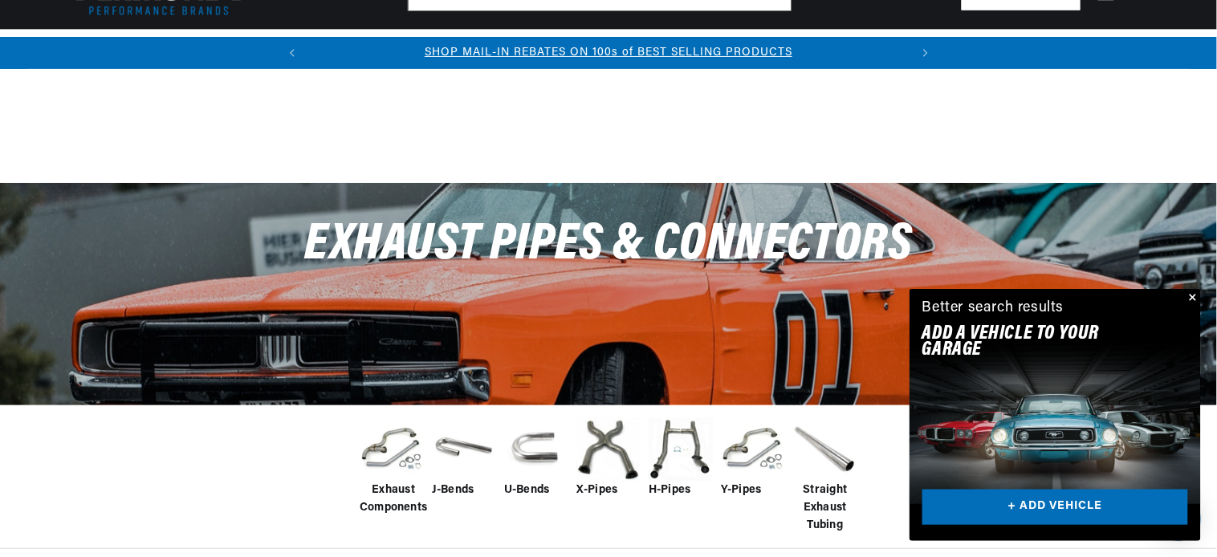
click at [522, 482] on span "U-Bends" at bounding box center [527, 491] width 46 height 18
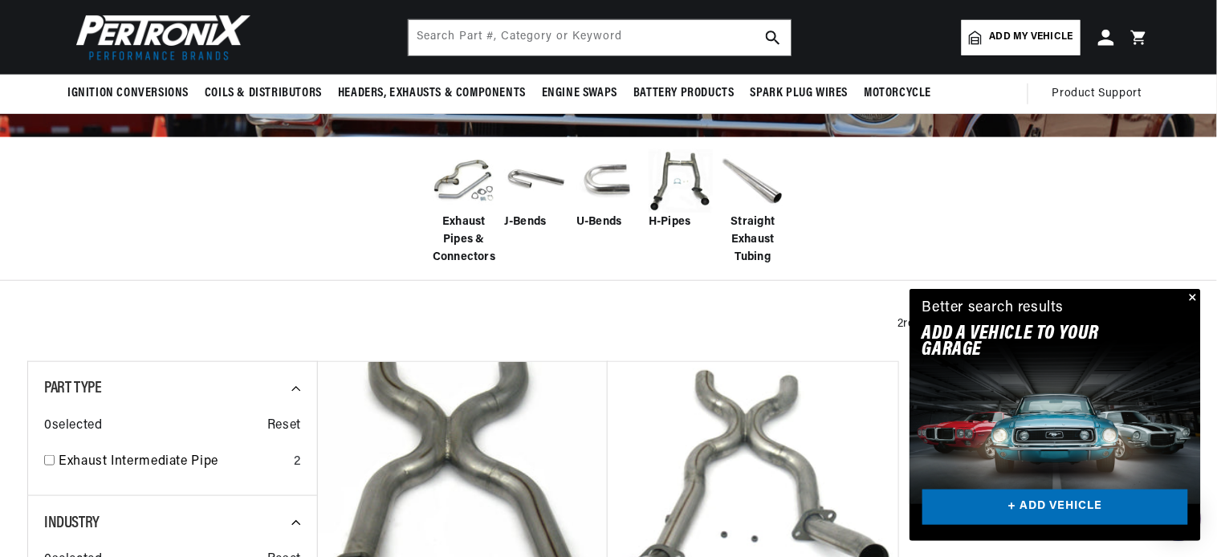
click at [750, 218] on span "Straight Exhaust Tubing" at bounding box center [753, 241] width 64 height 54
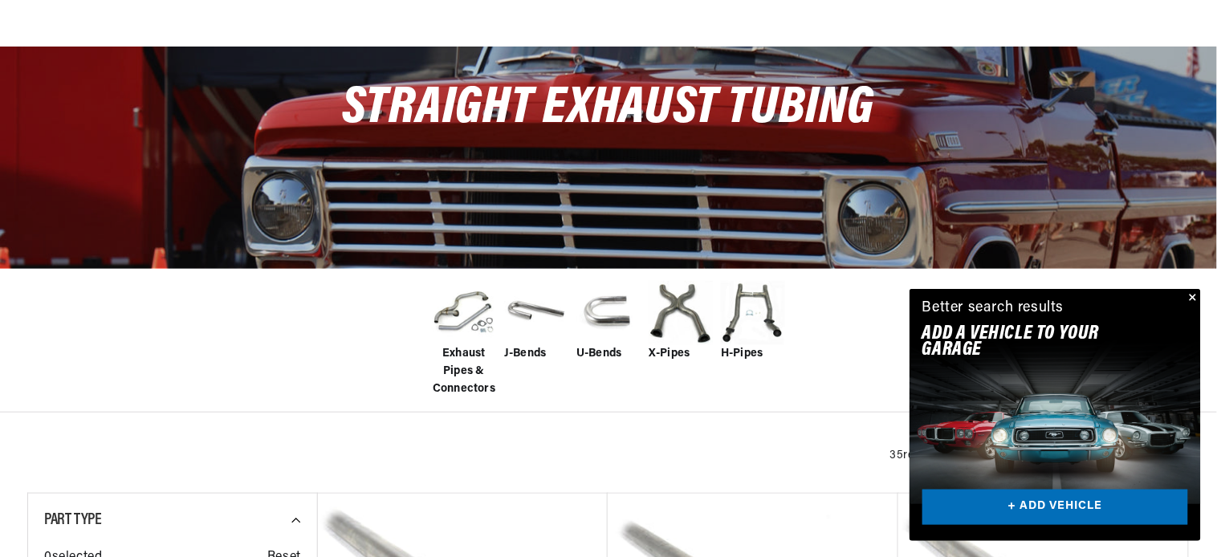
scroll to position [582, 0]
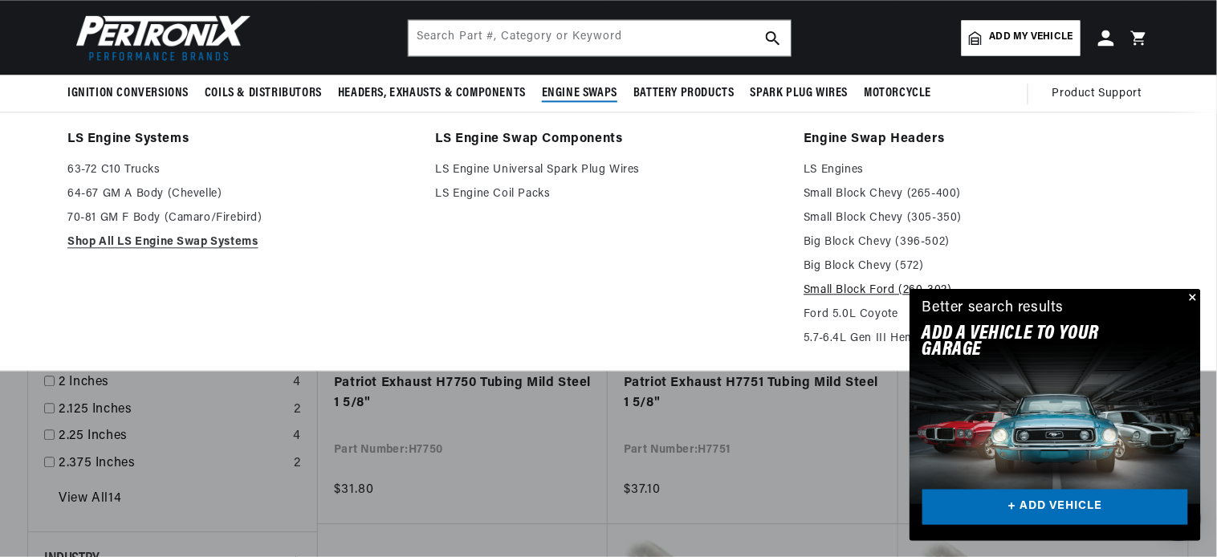
click at [851, 289] on link "Small Block Ford (260-302)" at bounding box center [977, 290] width 346 height 19
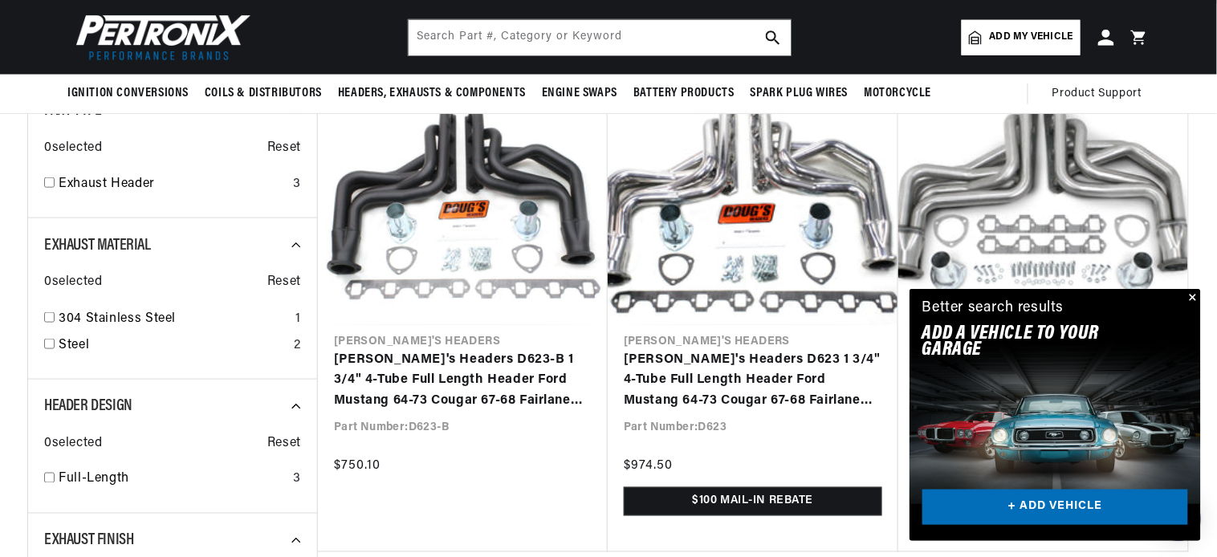
scroll to position [0, 185]
